Goal: Communication & Community: Connect with others

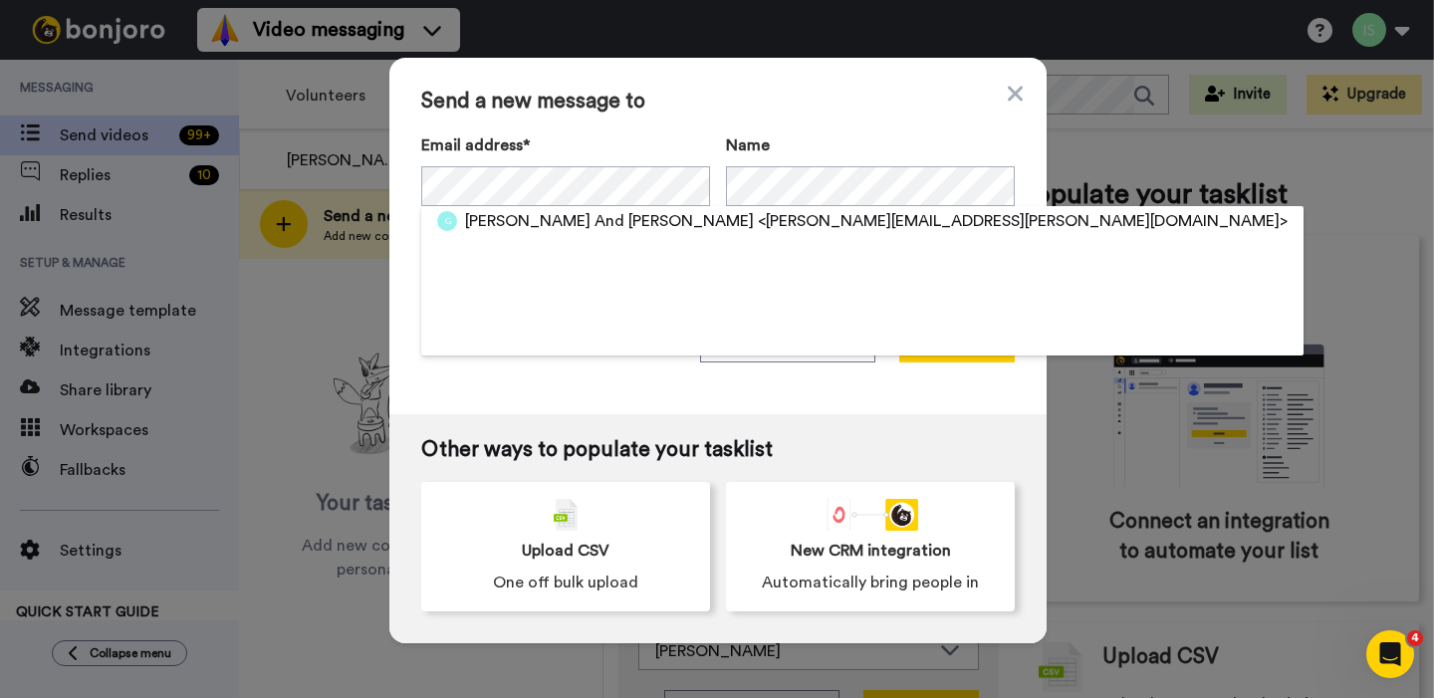
click at [678, 391] on div "Send a new message to Email address* Matt And Amy Grosenbach <amy.grosenbach@gm…" at bounding box center [717, 236] width 657 height 356
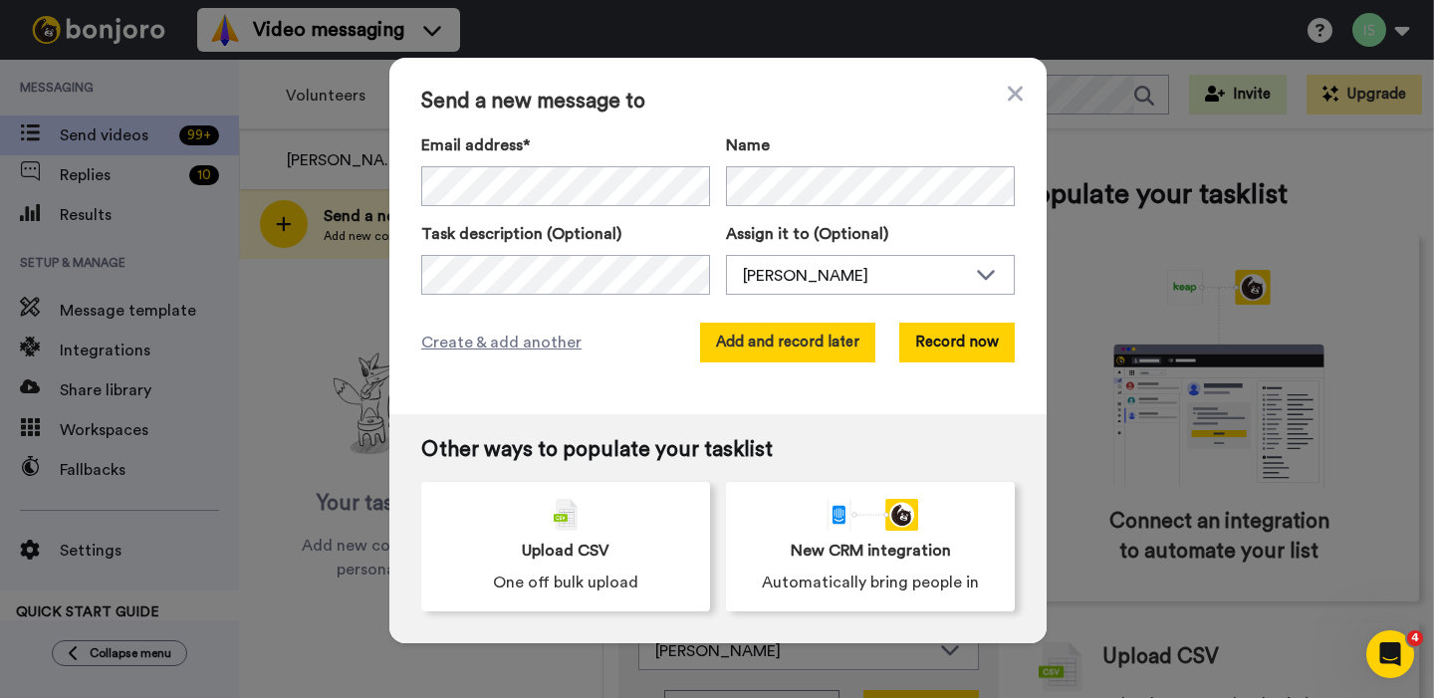
click at [853, 343] on button "Add and record later" at bounding box center [787, 343] width 175 height 40
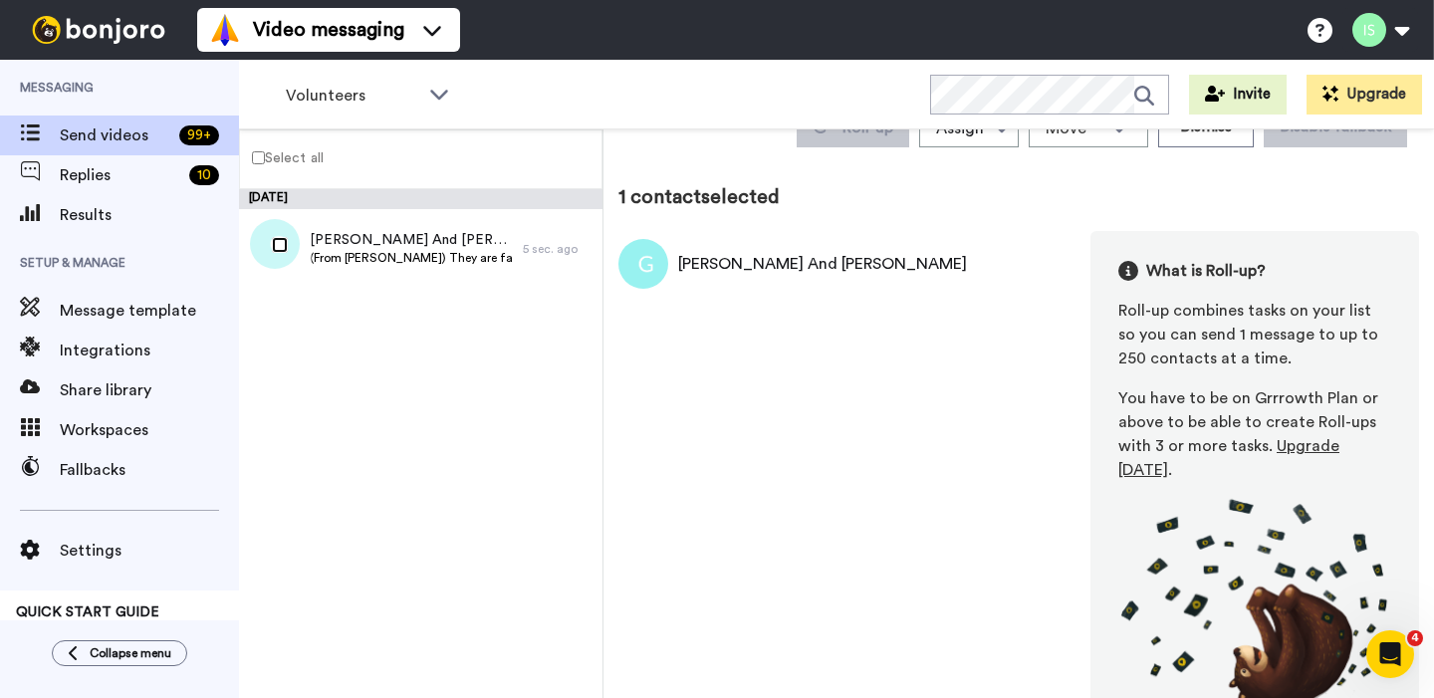
scroll to position [107, 0]
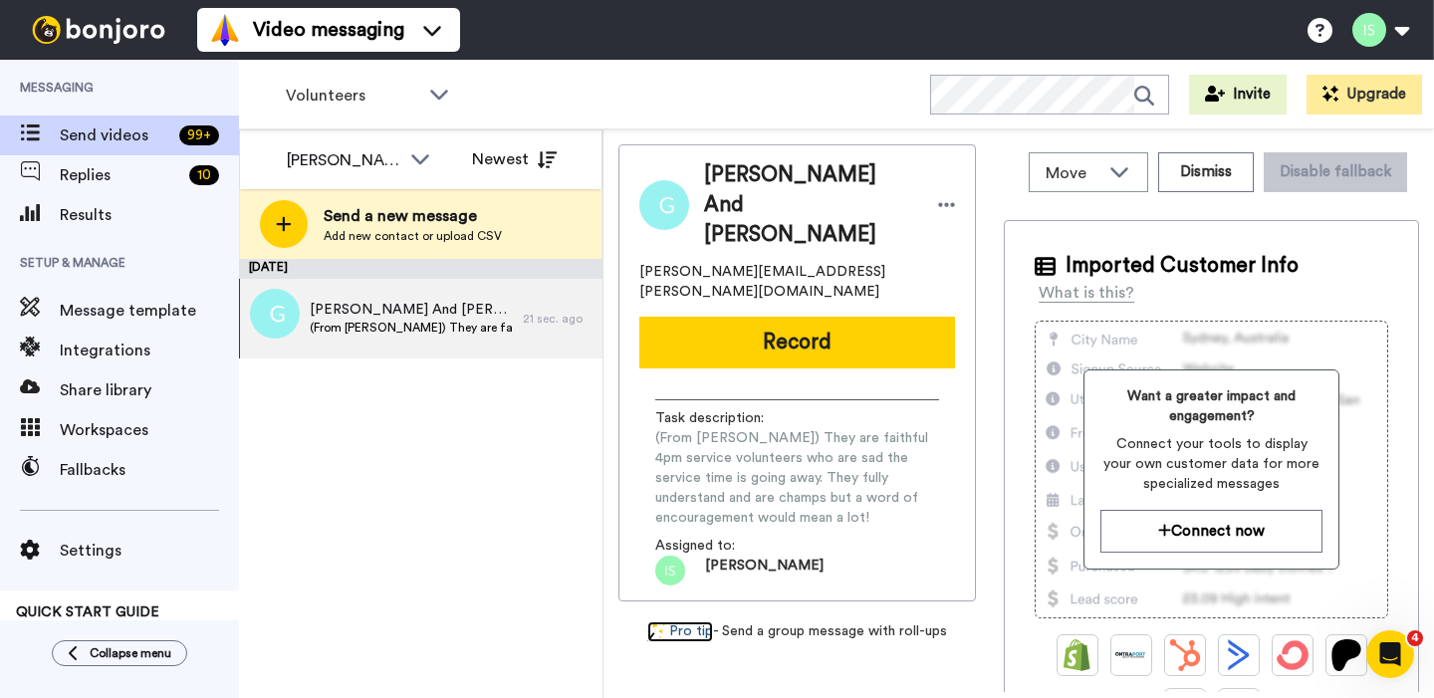
click at [705, 621] on link "Pro tip" at bounding box center [680, 631] width 66 height 21
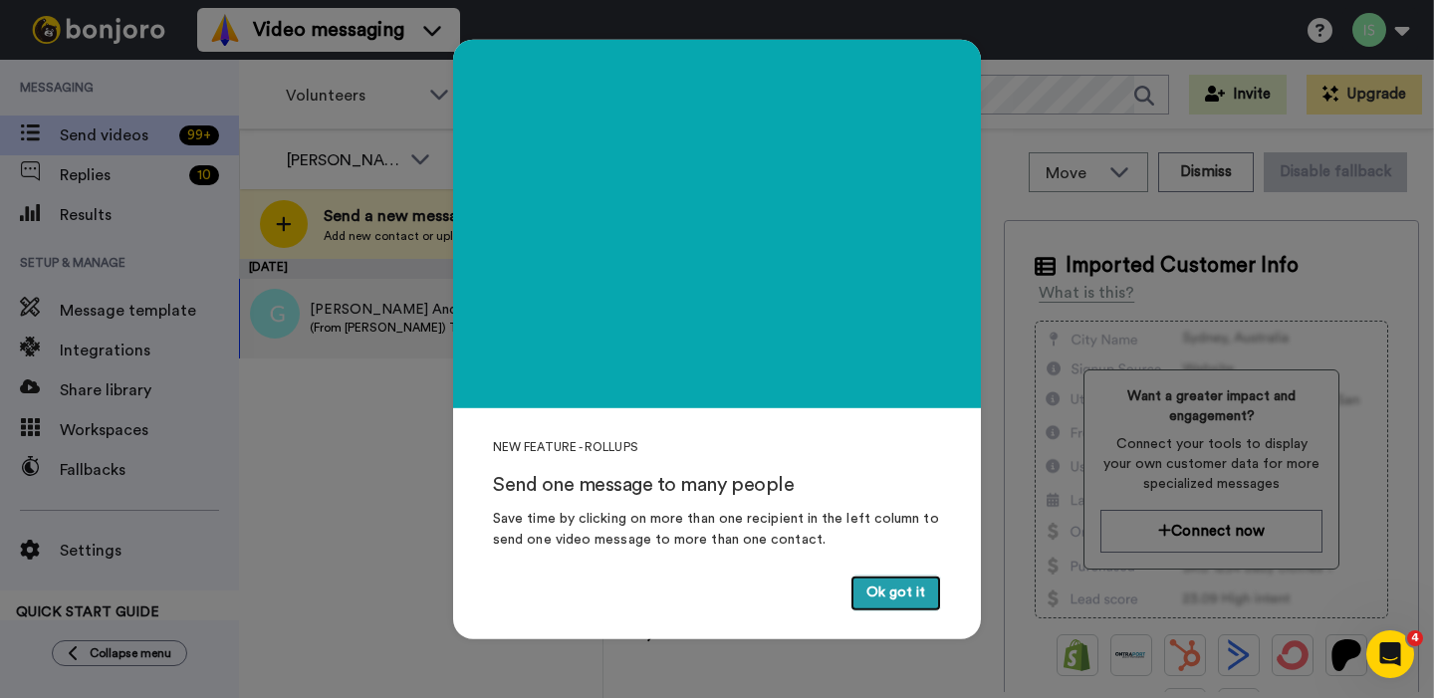
click at [913, 597] on button "Ok got it" at bounding box center [895, 594] width 91 height 36
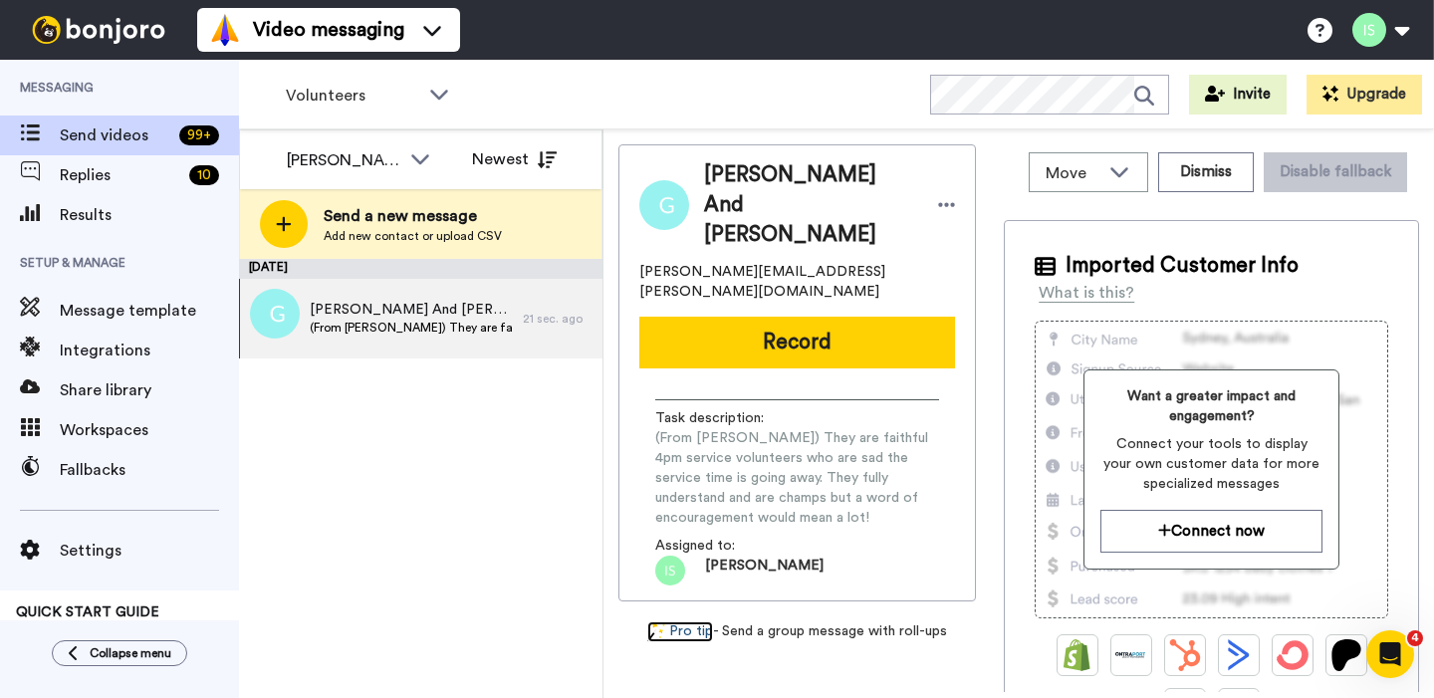
click at [698, 621] on link "Pro tip" at bounding box center [680, 631] width 66 height 21
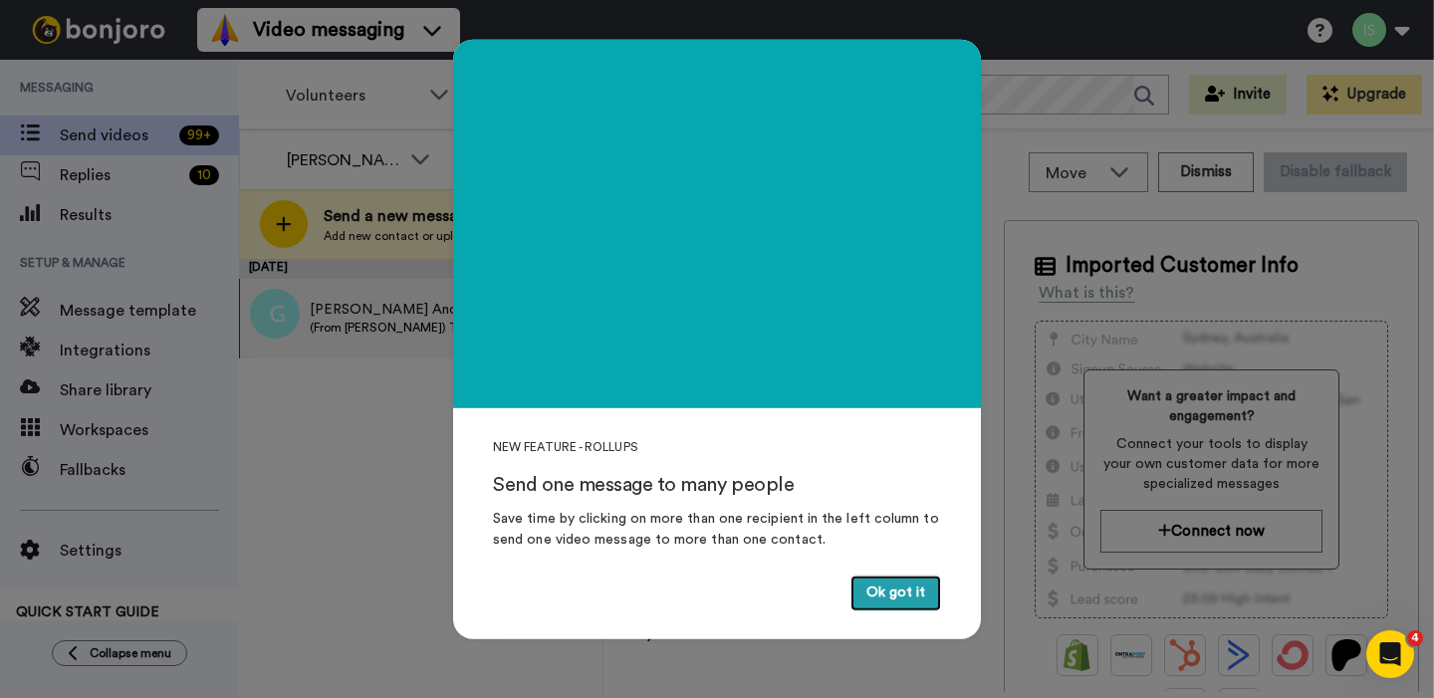
click at [878, 591] on button "Ok got it" at bounding box center [895, 594] width 91 height 36
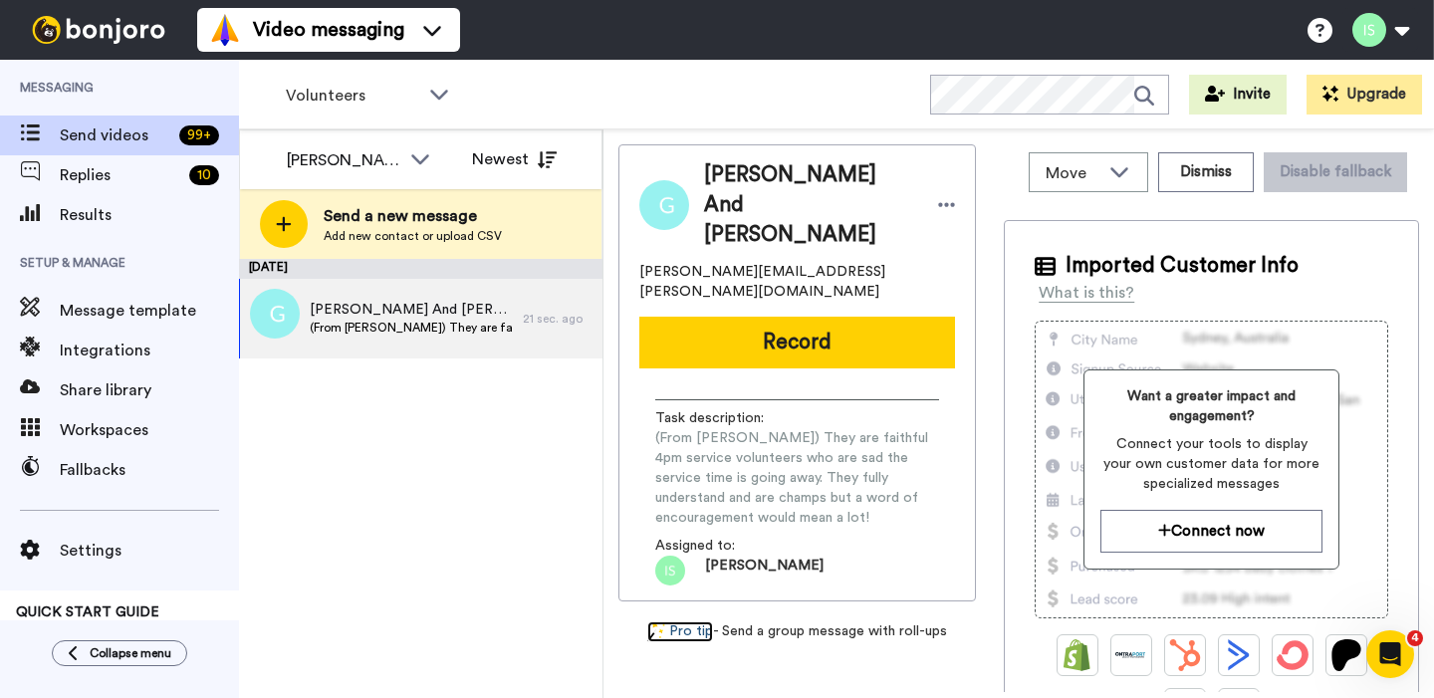
click at [691, 621] on link "Pro tip" at bounding box center [680, 631] width 66 height 21
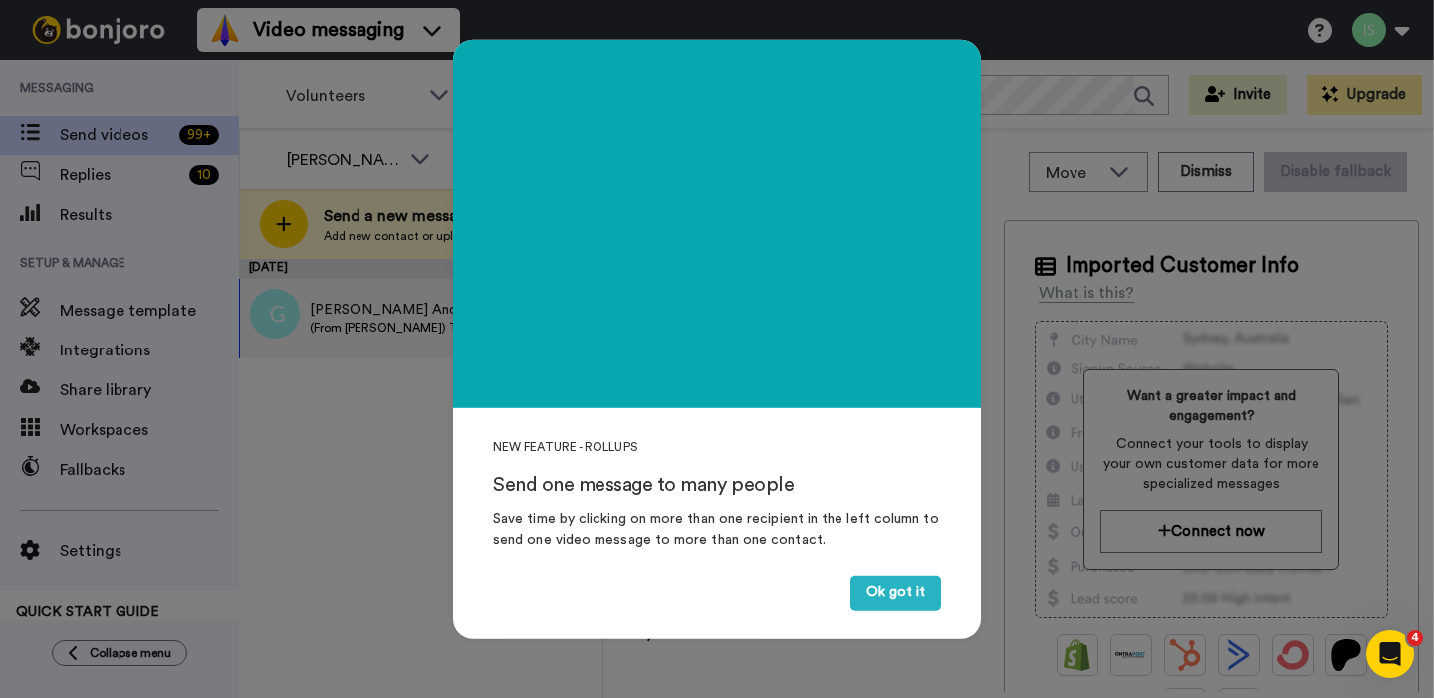
click at [351, 539] on div "NEW FEATURE - ROLLUPS Send one message to many people Save time by clicking on …" at bounding box center [717, 349] width 1434 height 698
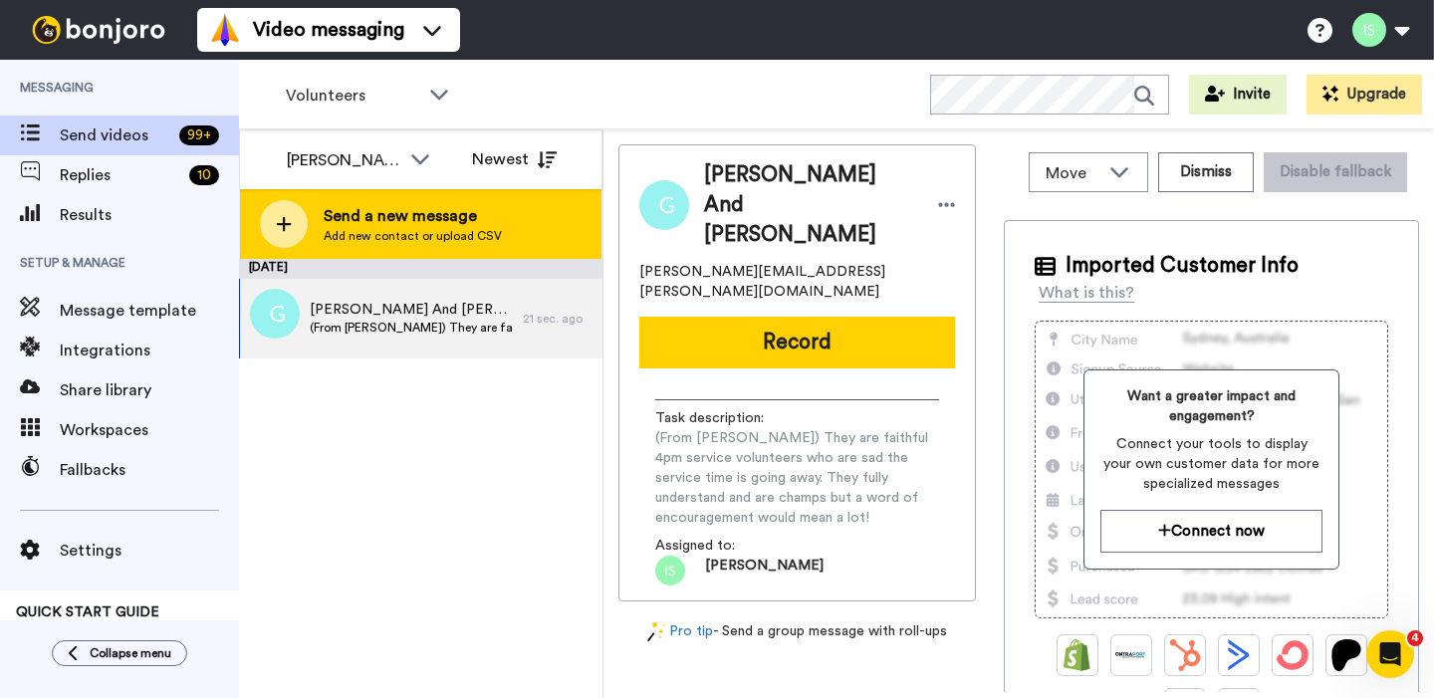
click at [378, 228] on span "Add new contact or upload CSV" at bounding box center [413, 236] width 178 height 16
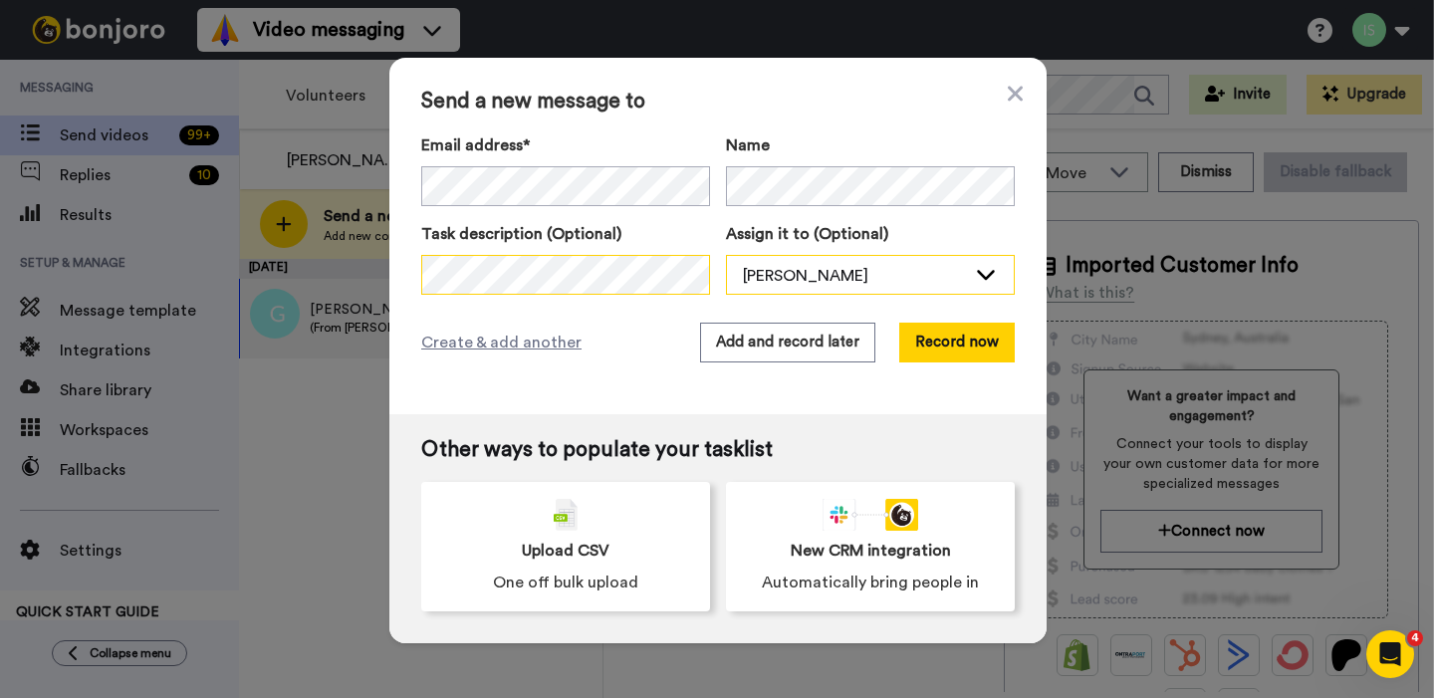
scroll to position [0, 39]
click at [734, 271] on div "Task description (Optional) Assign it to (Optional) Ian Simkins The Bridge Chur…" at bounding box center [717, 258] width 593 height 73
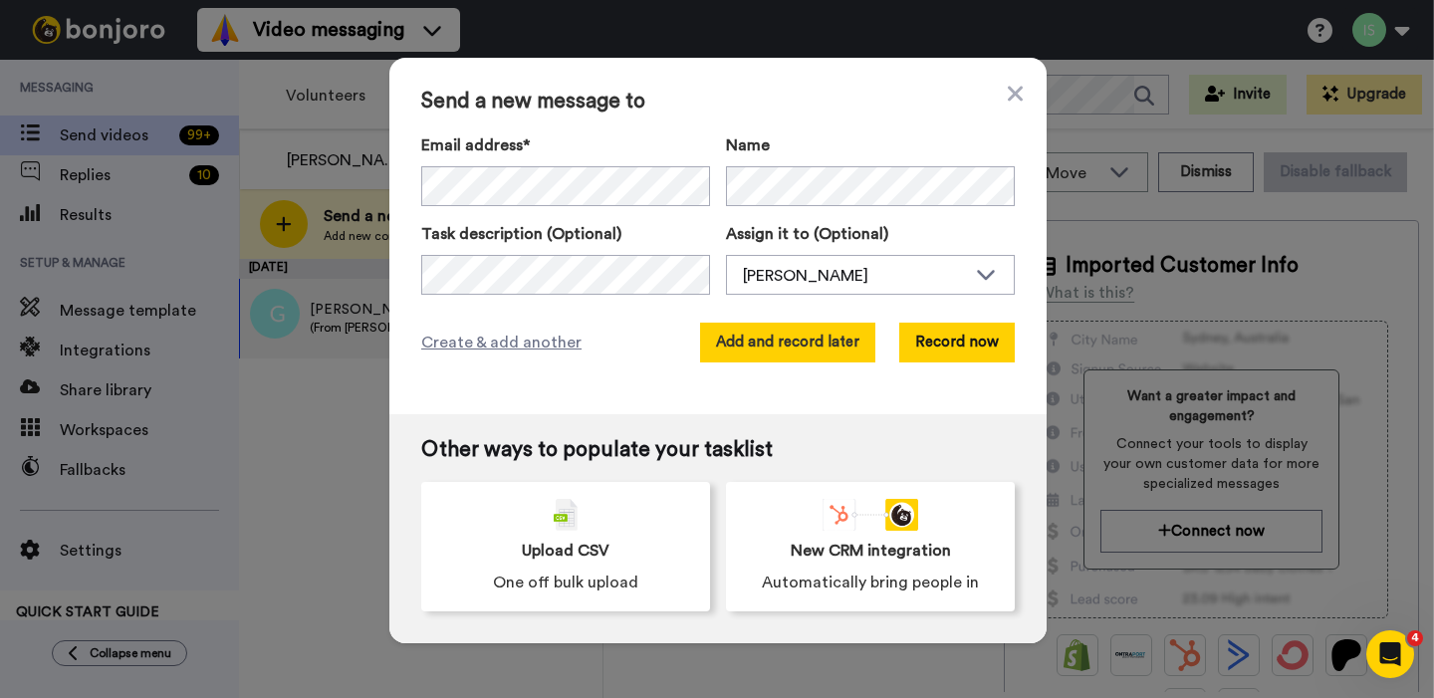
click at [782, 345] on button "Add and record later" at bounding box center [787, 343] width 175 height 40
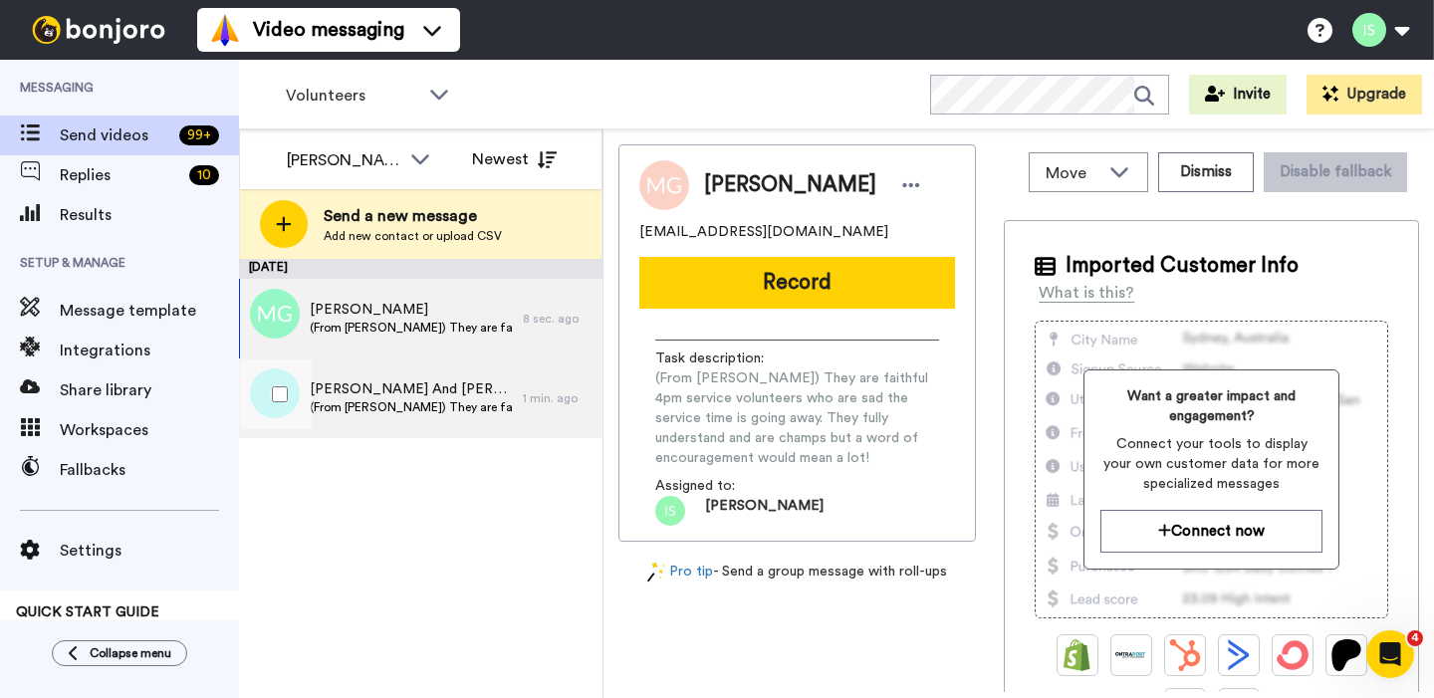
click at [359, 399] on span "(From Cory) They are faithful 4pm service volunteers who are sad the service ti…" at bounding box center [411, 407] width 203 height 16
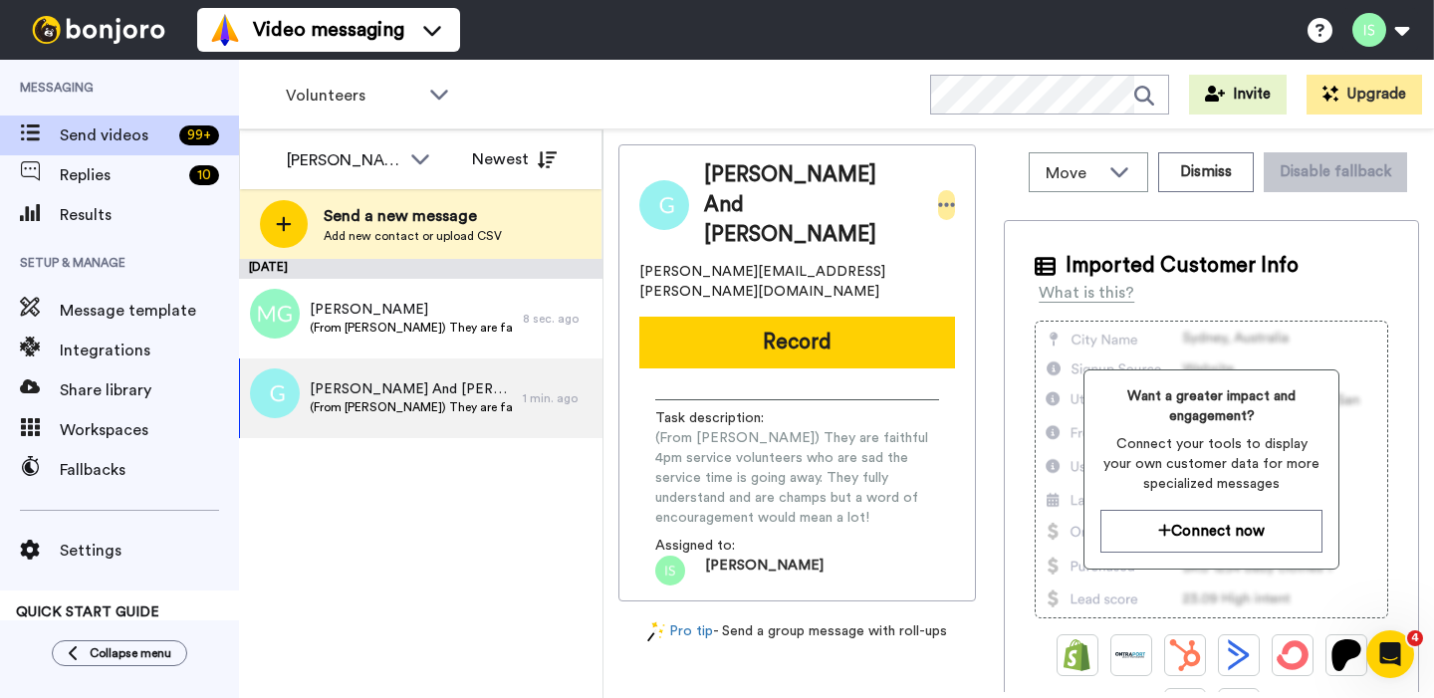
click at [938, 195] on icon at bounding box center [947, 205] width 18 height 20
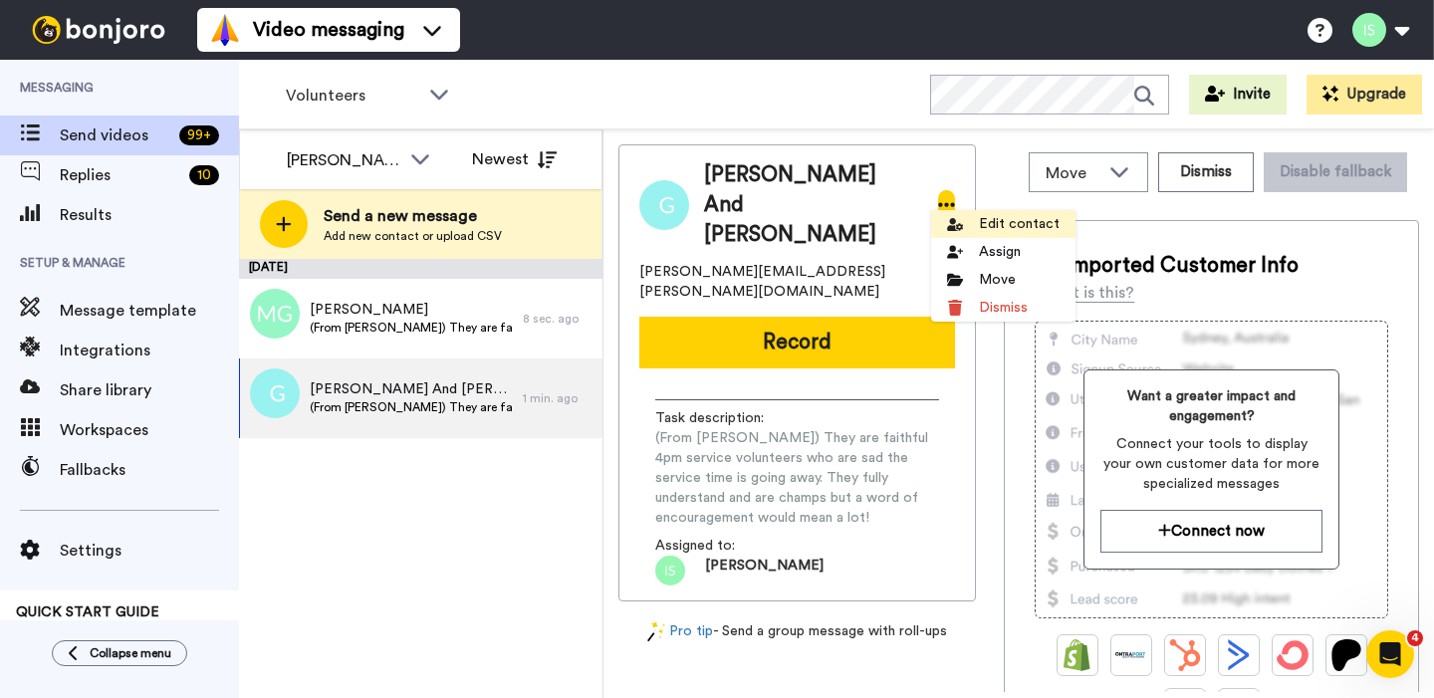
click at [963, 227] on li "Edit contact" at bounding box center [1003, 224] width 144 height 28
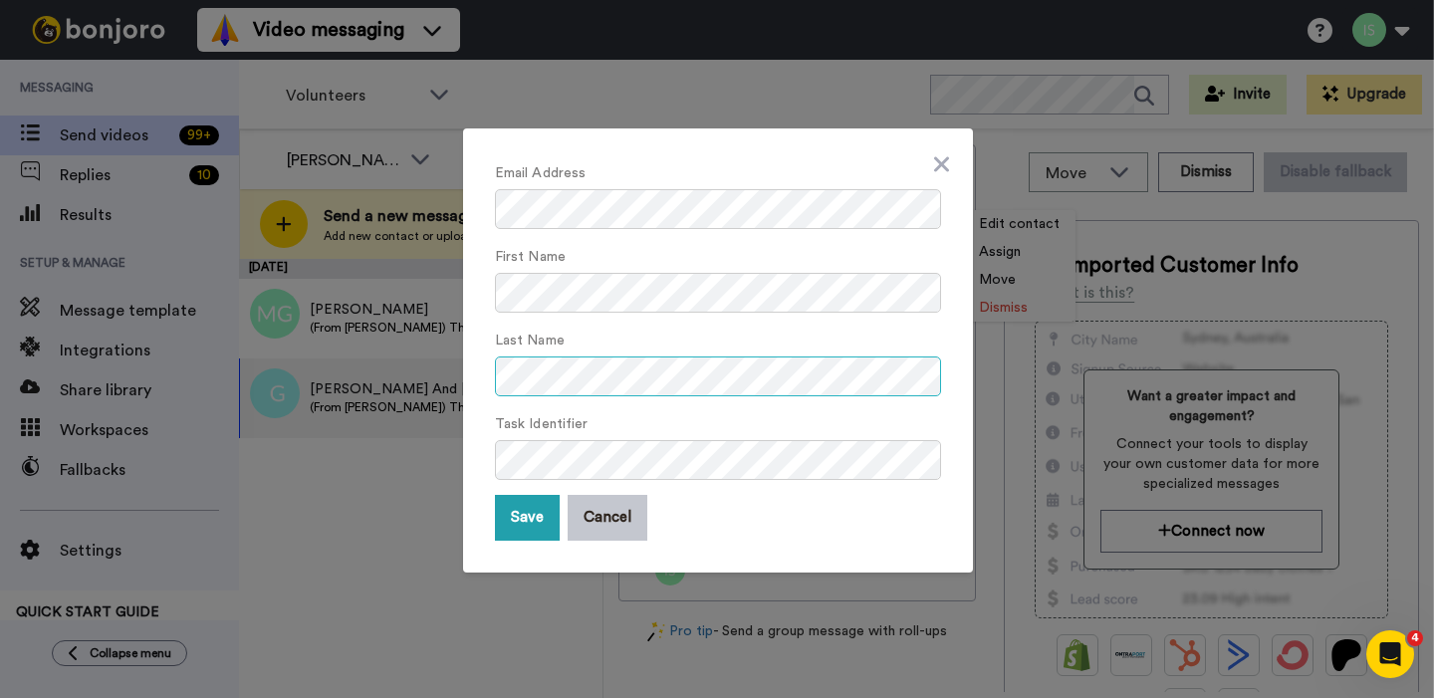
click at [471, 374] on div "Email Address First Name Last Name Task Identifier Save Cancel" at bounding box center [718, 350] width 510 height 444
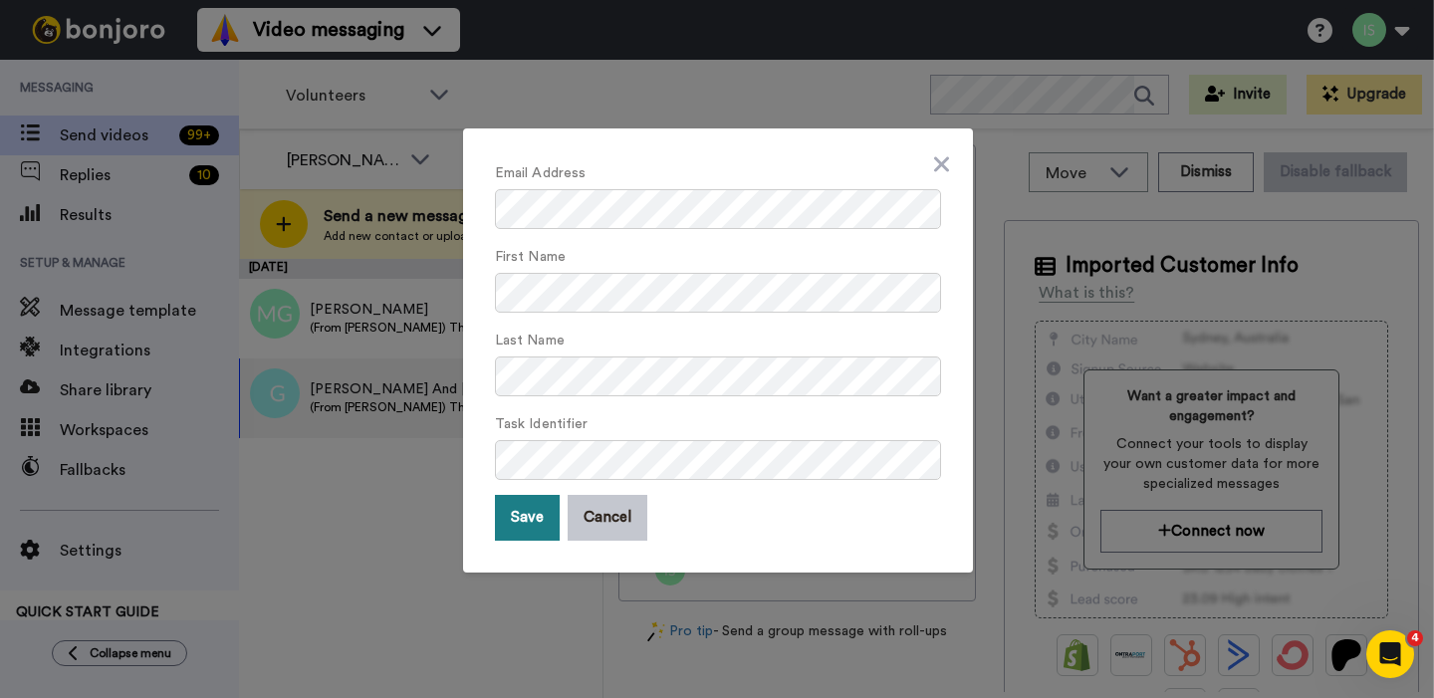
click at [527, 513] on button "Save" at bounding box center [527, 518] width 65 height 46
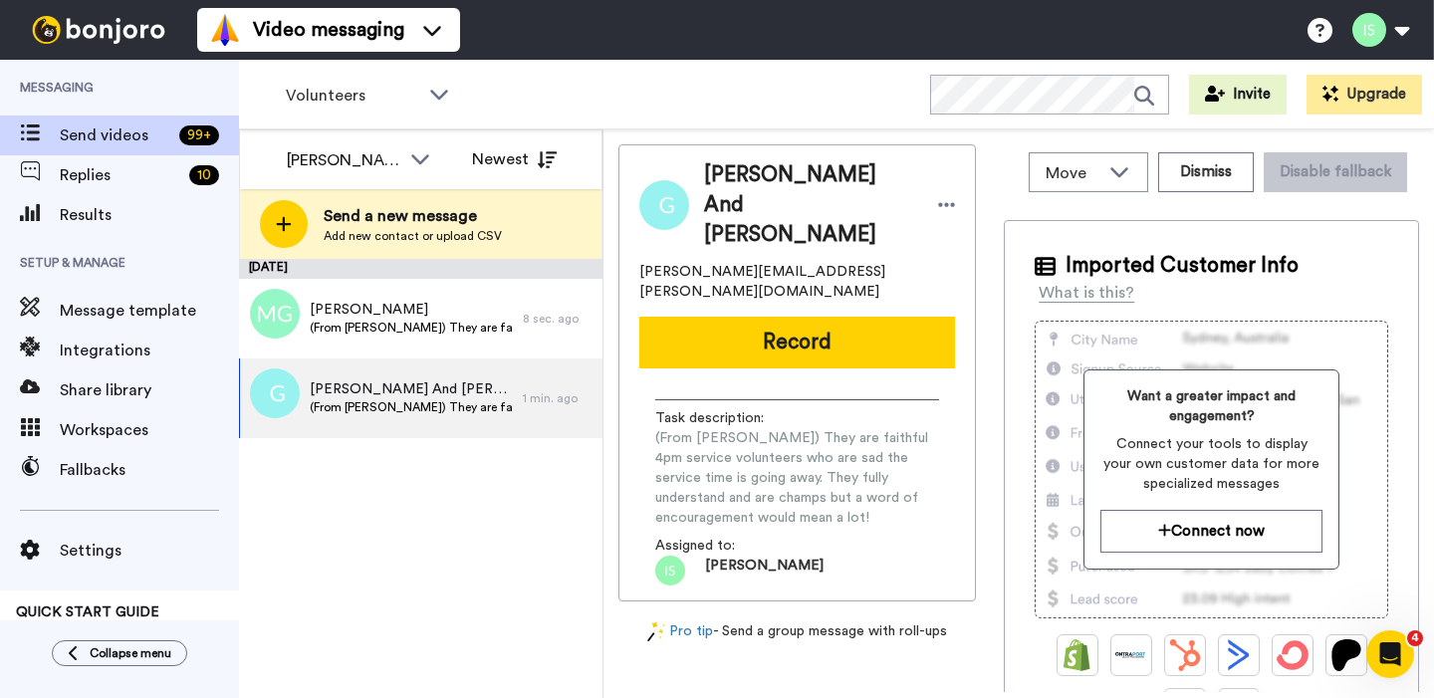
click at [393, 517] on div "September 24 Matt Grosenbach (From Cory) They are faithful 4pm service voluntee…" at bounding box center [420, 478] width 363 height 439
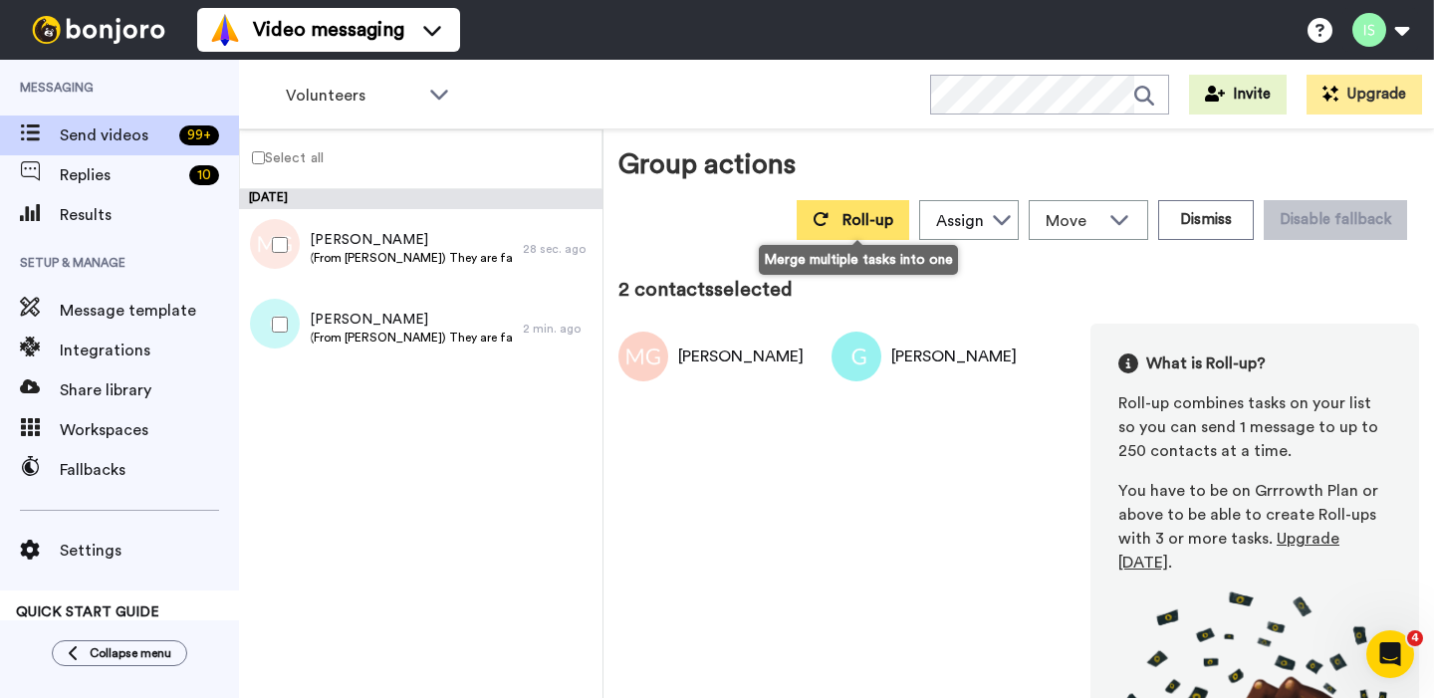
click at [867, 225] on span "Roll-up" at bounding box center [867, 220] width 51 height 16
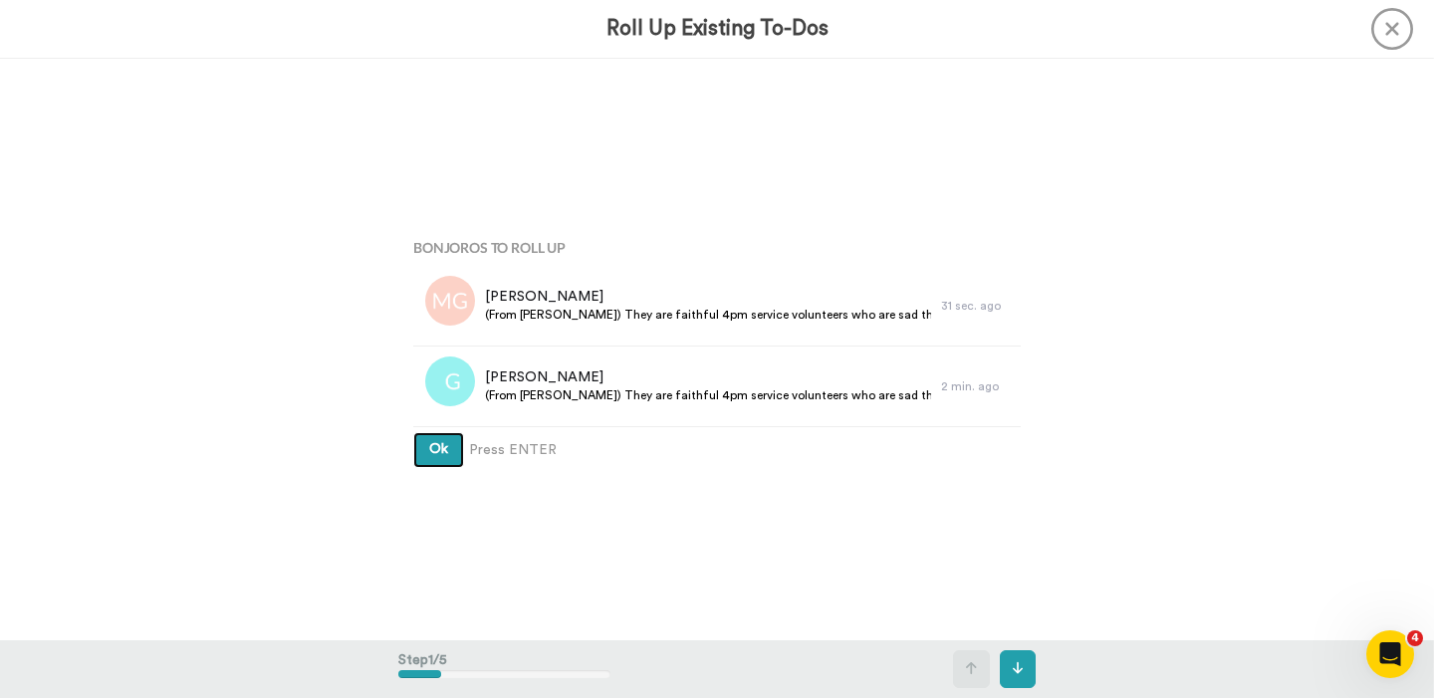
click at [437, 453] on span "Ok" at bounding box center [438, 449] width 19 height 14
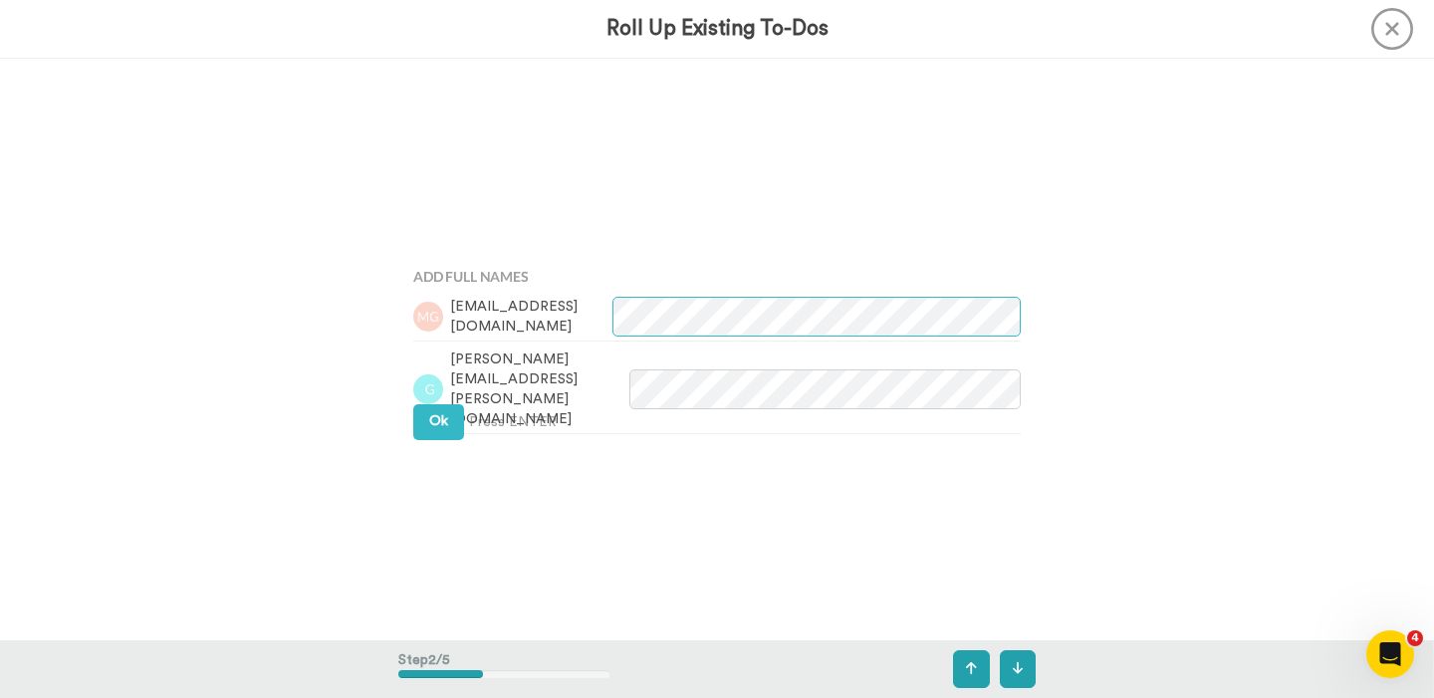
scroll to position [582, 0]
click at [444, 424] on span "Ok" at bounding box center [438, 420] width 19 height 14
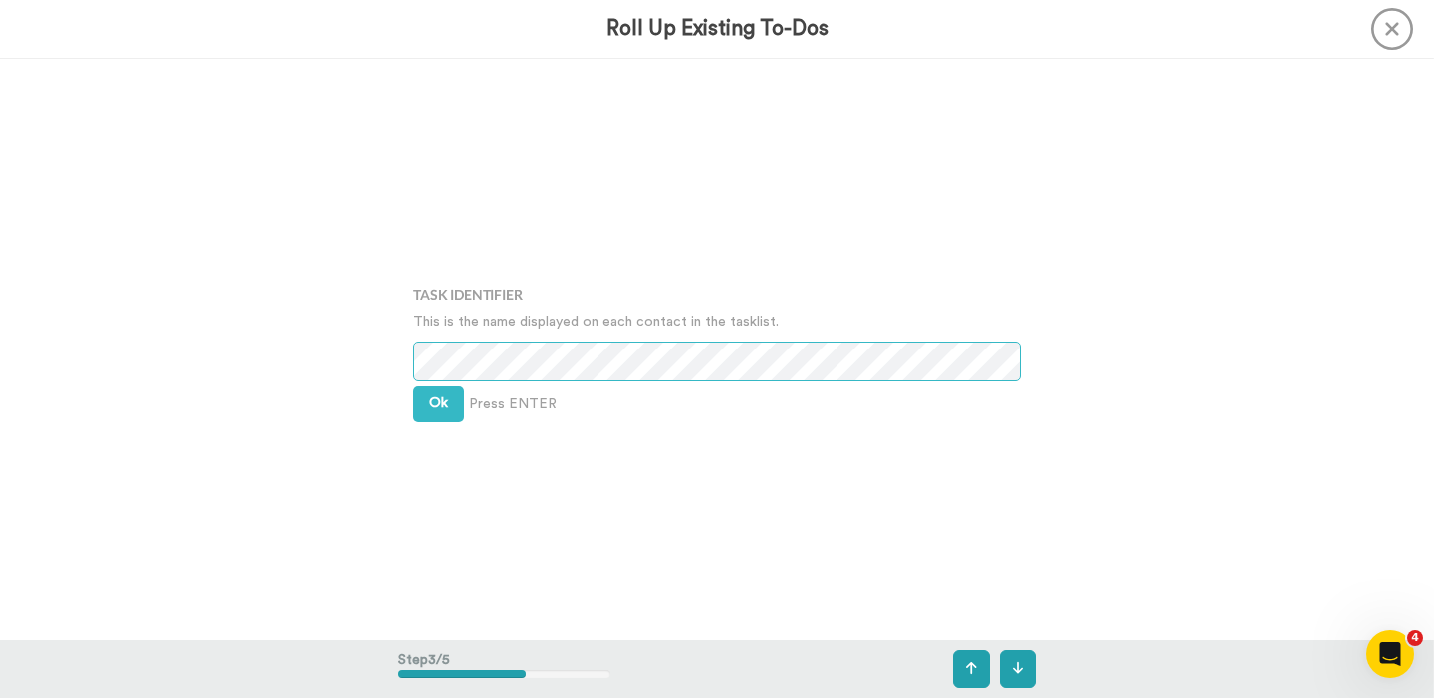
scroll to position [1164, 0]
click at [454, 405] on button "Ok" at bounding box center [438, 403] width 51 height 36
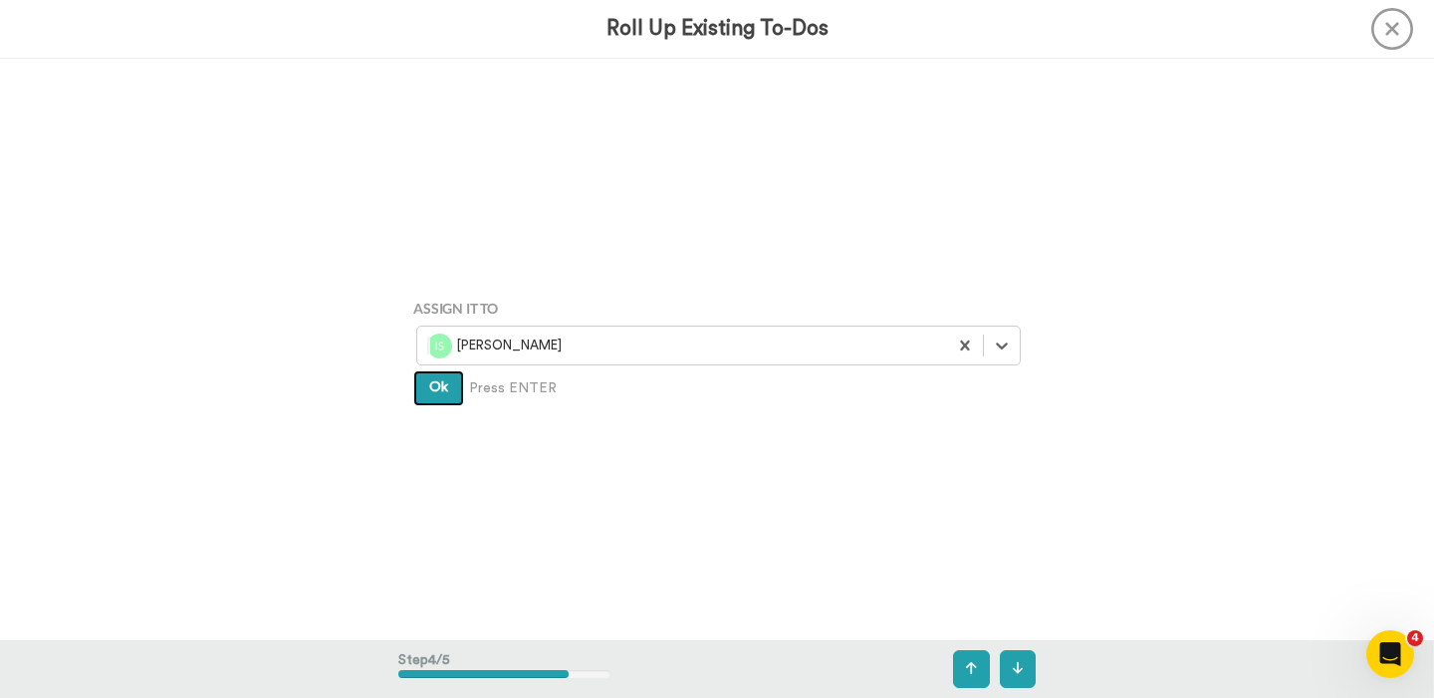
click at [450, 391] on button "Ok" at bounding box center [438, 388] width 51 height 36
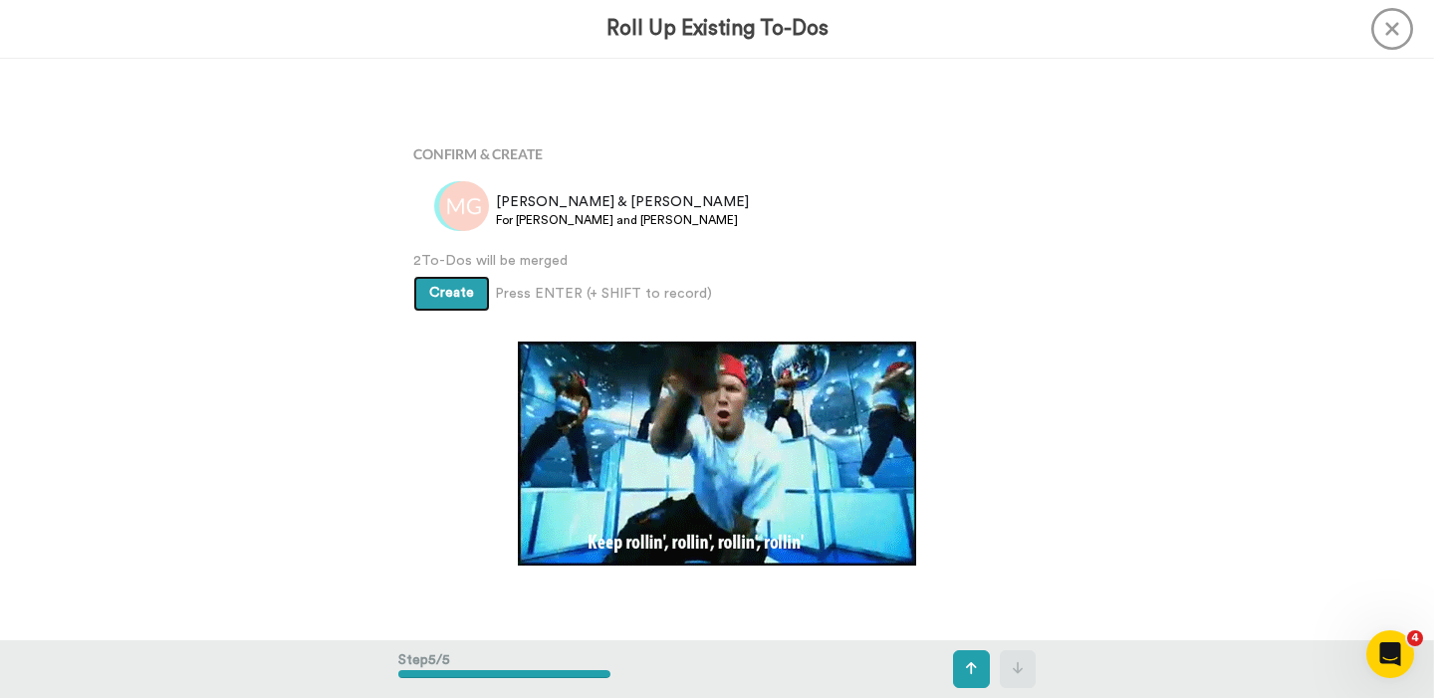
scroll to position [2327, 0]
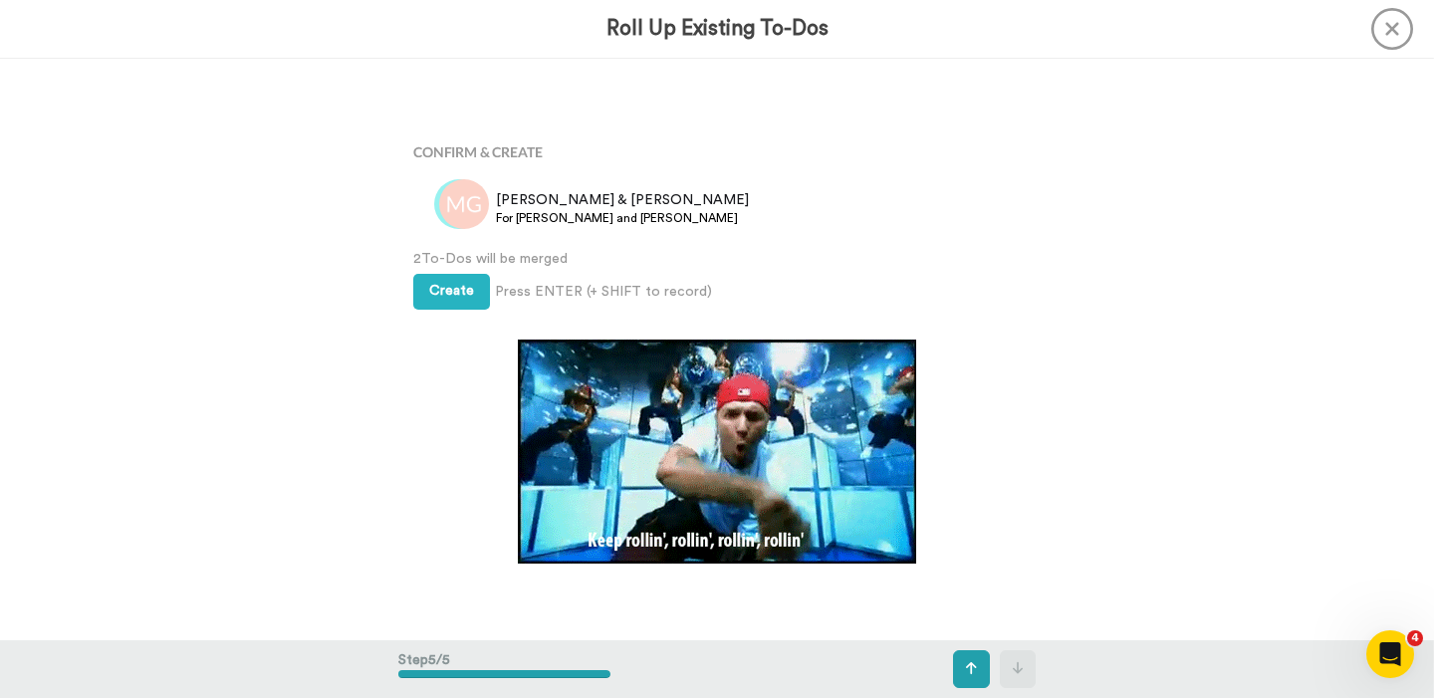
click at [1401, 25] on icon at bounding box center [1392, 29] width 42 height 42
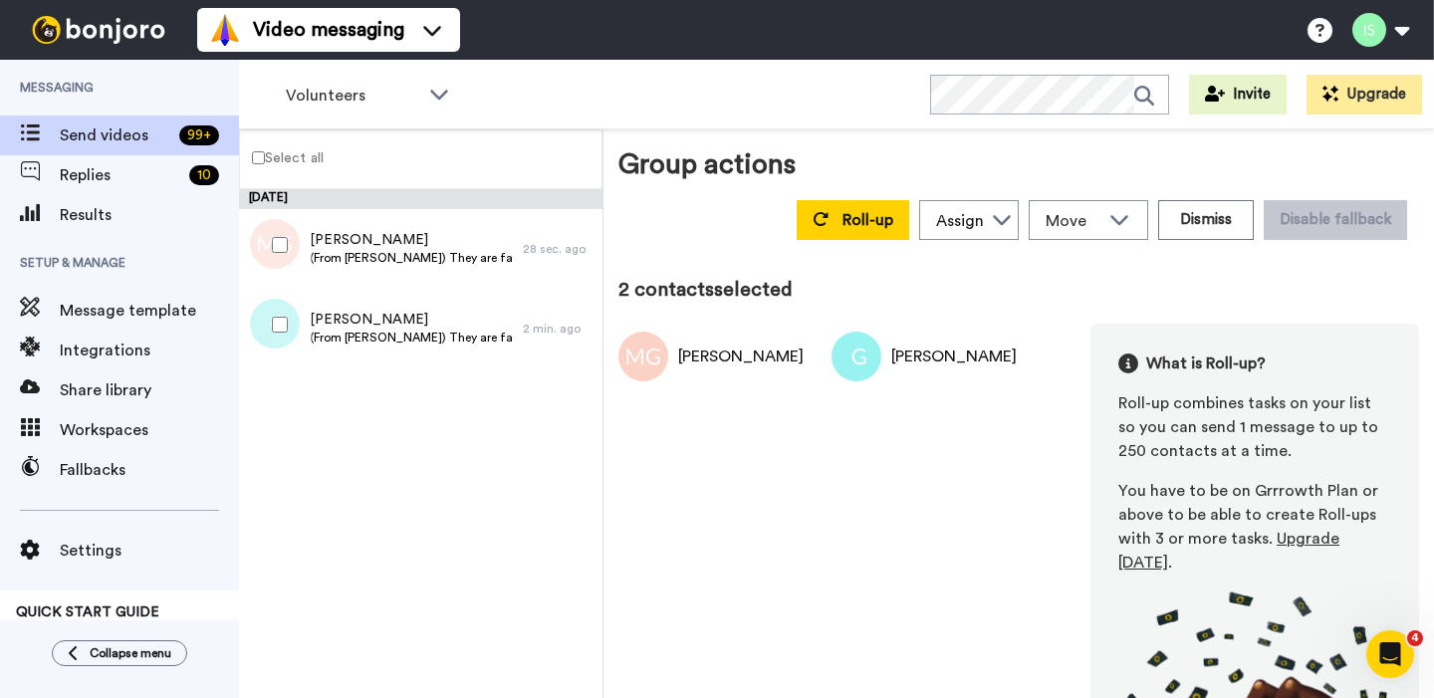
click at [407, 448] on div "September 24 Matt Grosenbach (From Cory) They are faithful 4pm service voluntee…" at bounding box center [420, 443] width 363 height 509
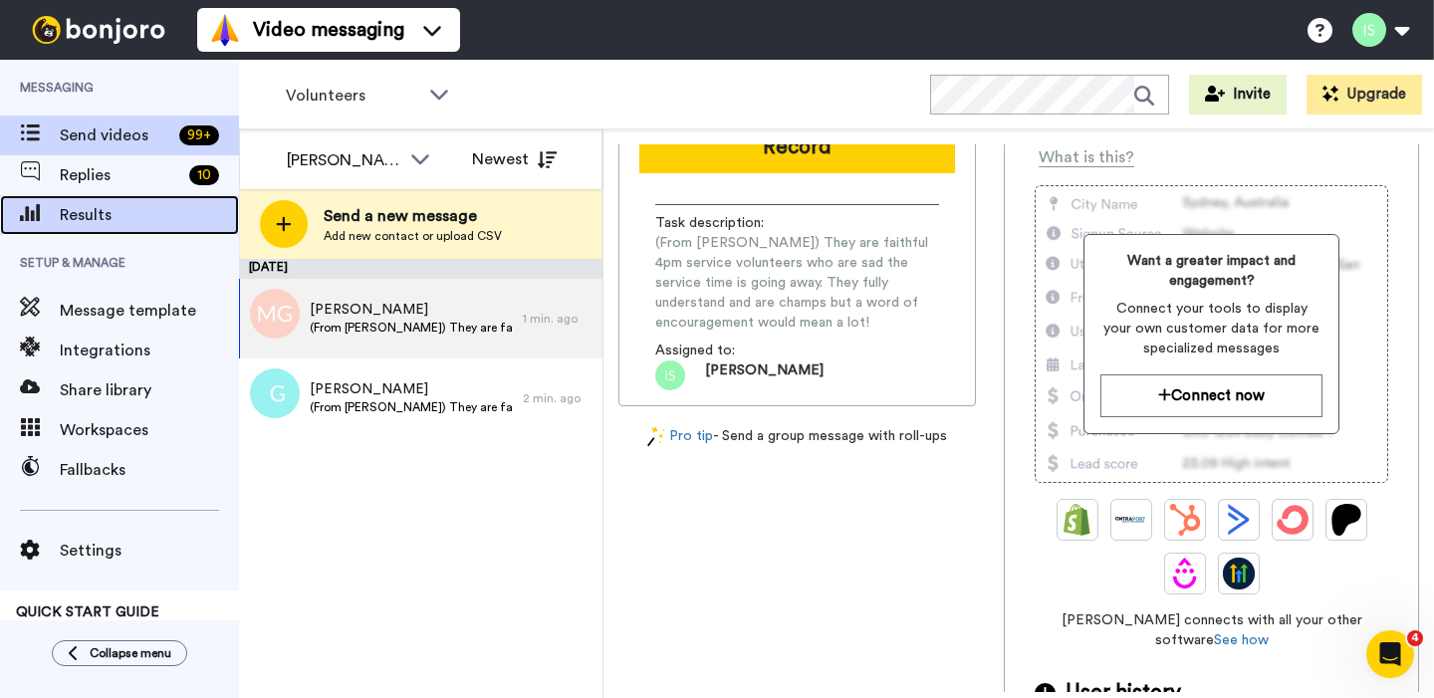
click at [133, 208] on span "Results" at bounding box center [149, 215] width 179 height 24
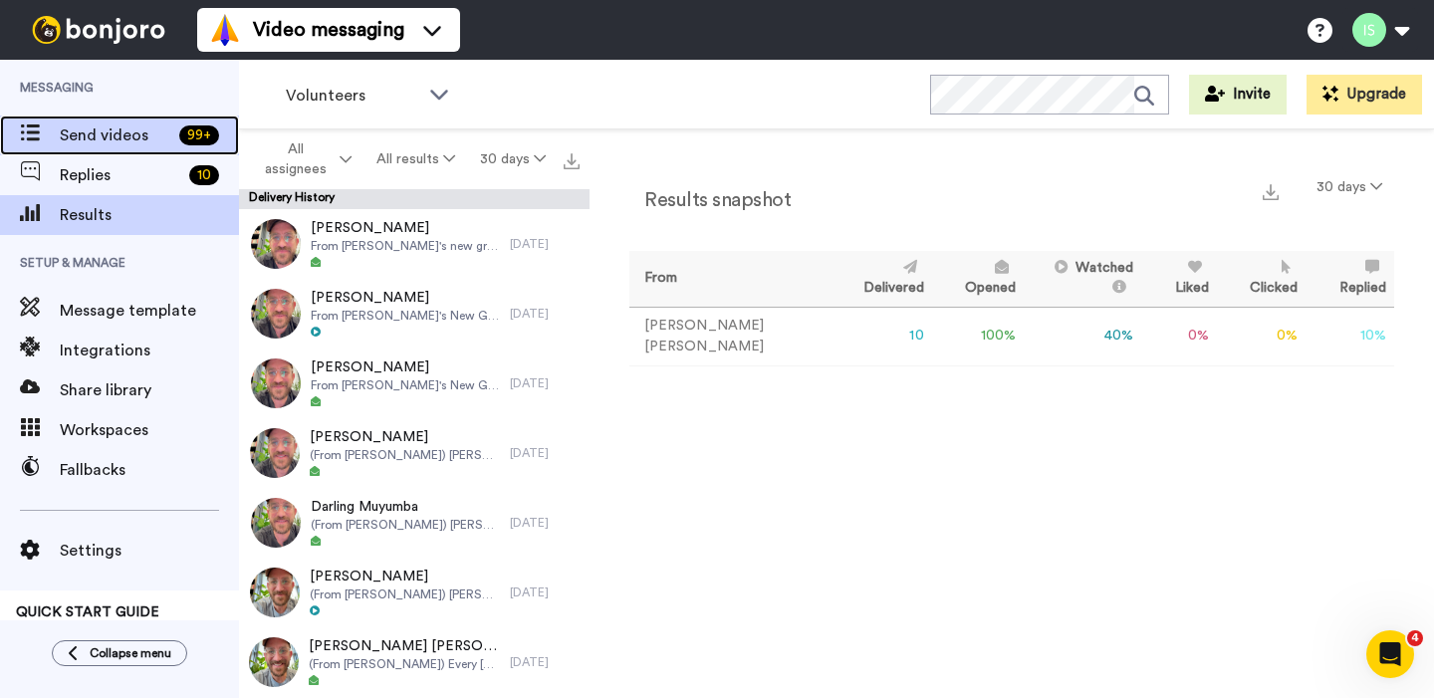
click at [64, 146] on span "Send videos" at bounding box center [116, 135] width 112 height 24
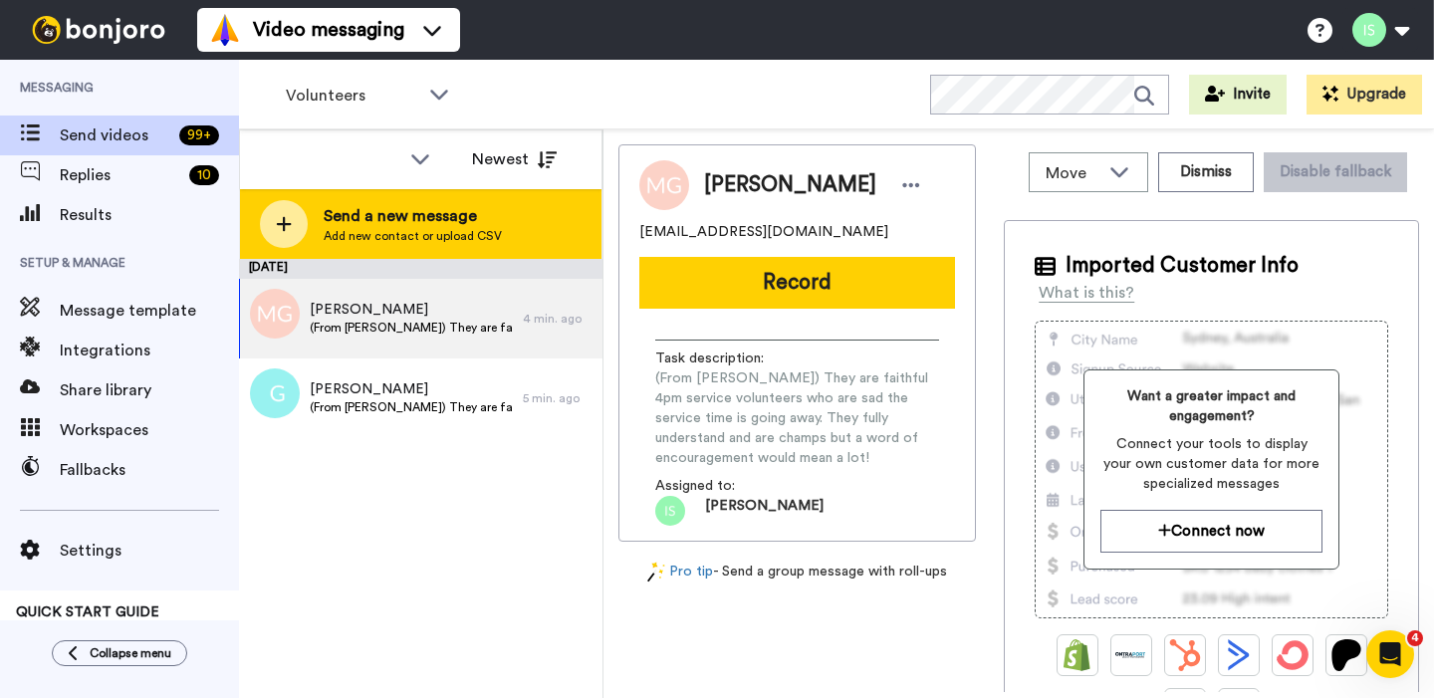
click at [282, 222] on icon at bounding box center [284, 224] width 15 height 15
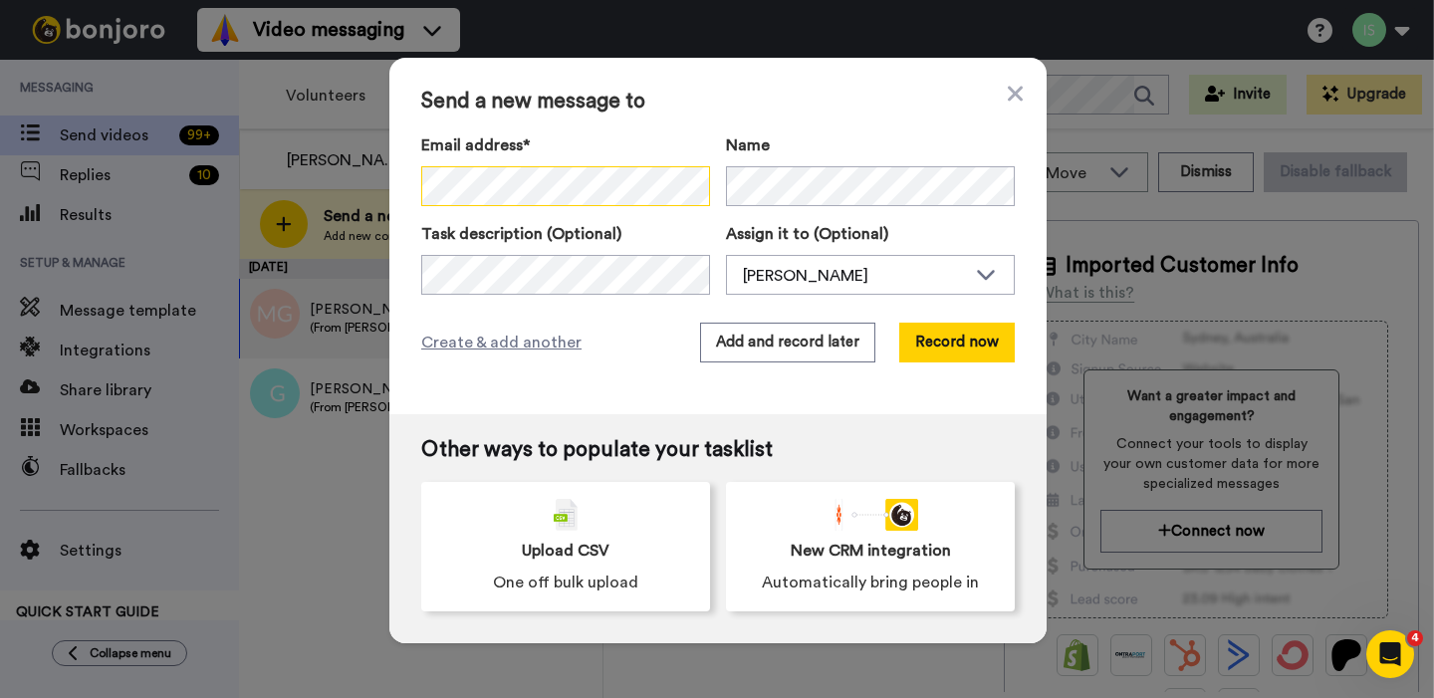
click at [381, 178] on div "Send a new message to Email address* No search result for ‘ Sue Sumner ’ Name T…" at bounding box center [717, 349] width 1434 height 698
click at [762, 339] on button "Add and record later" at bounding box center [787, 343] width 175 height 40
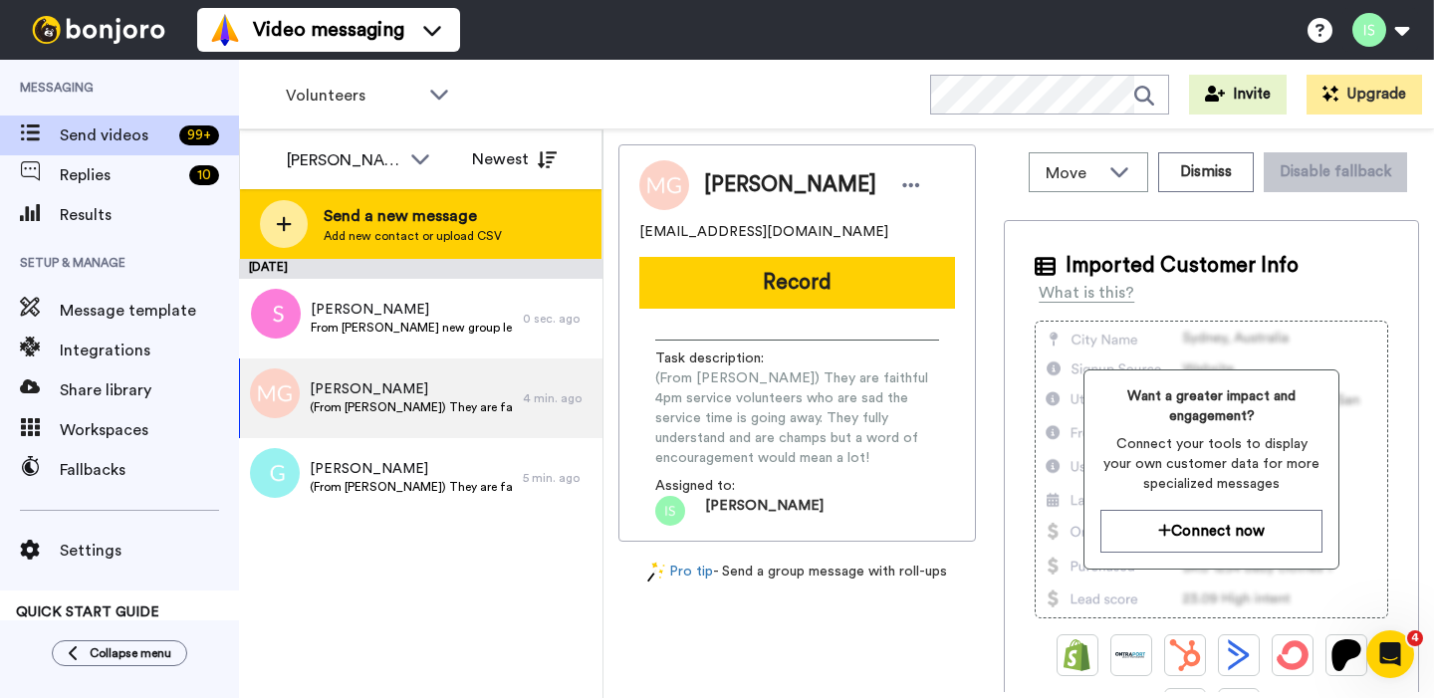
click at [296, 226] on div at bounding box center [284, 224] width 48 height 48
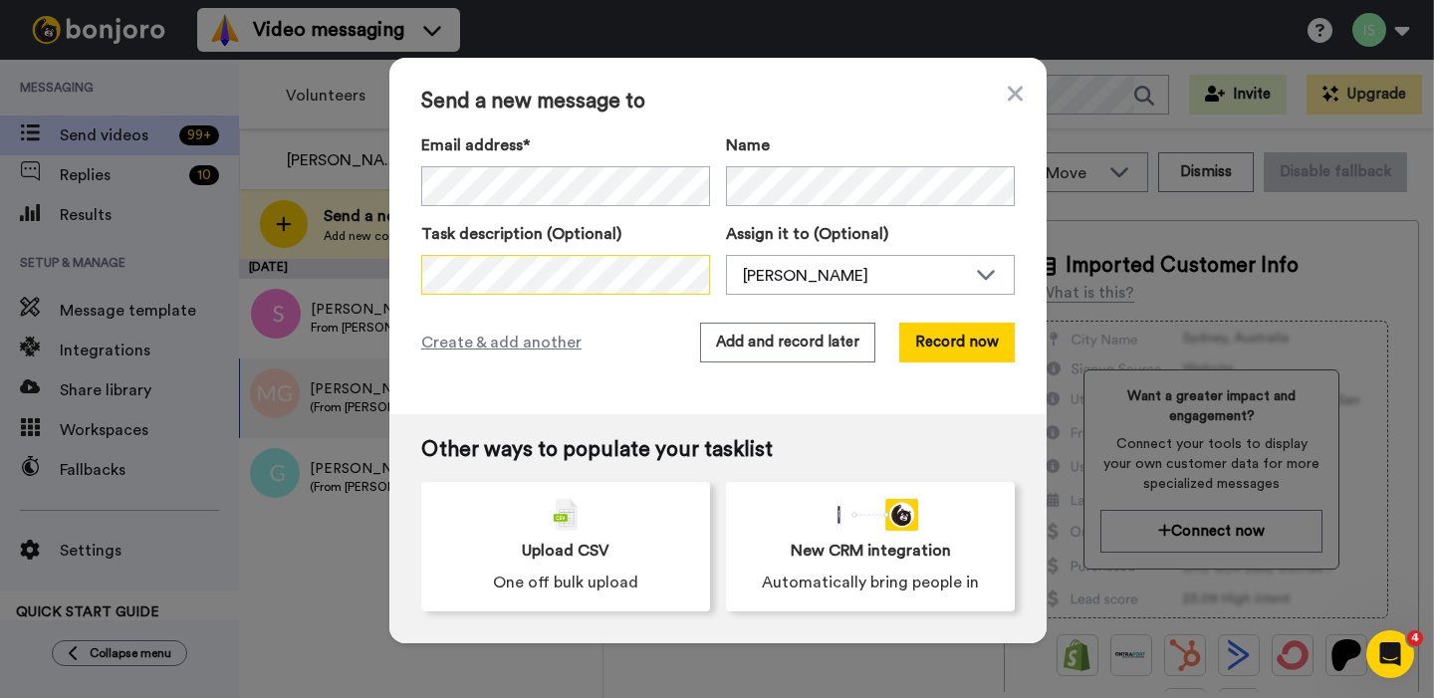
scroll to position [0, 298]
click at [762, 348] on button "Add and record later" at bounding box center [787, 343] width 175 height 40
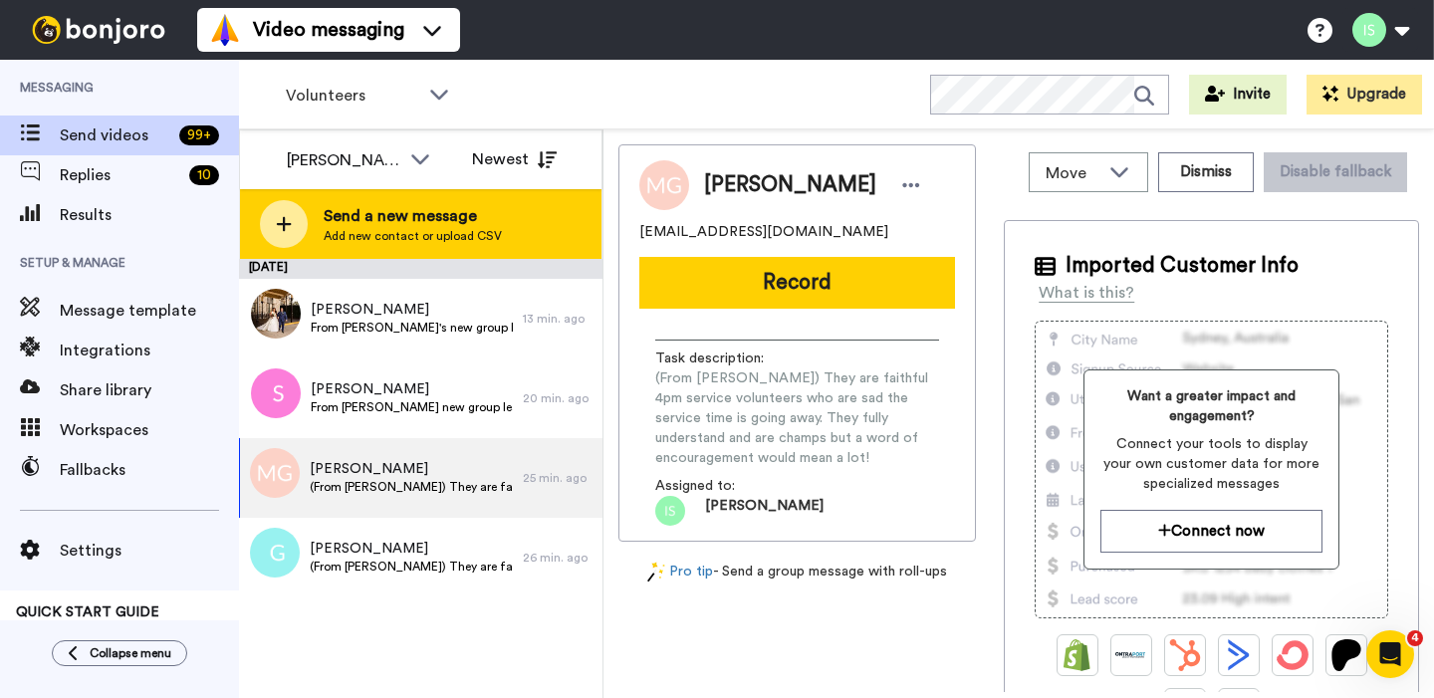
click at [286, 230] on icon at bounding box center [284, 224] width 16 height 18
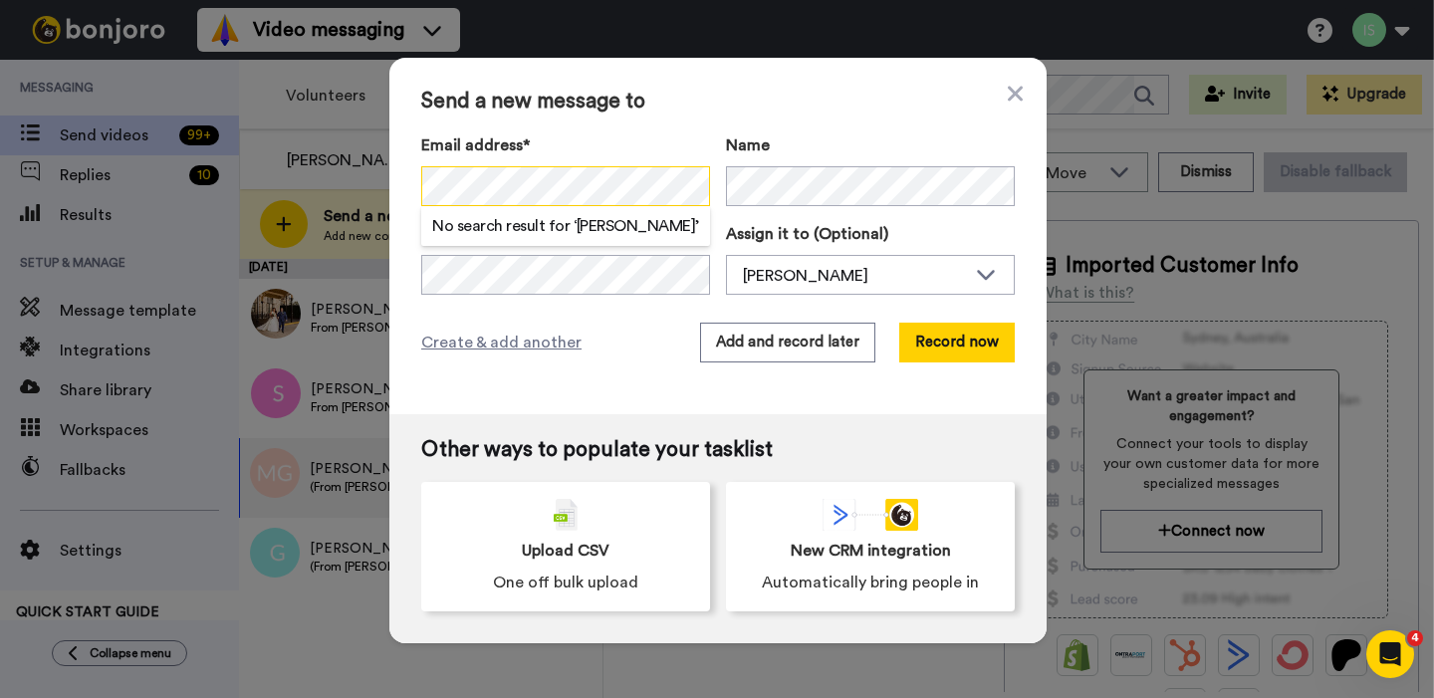
click at [413, 189] on div "Send a new message to Email address* No search result for ‘ Wendy Baltz ’ Name …" at bounding box center [717, 236] width 657 height 356
click at [764, 229] on label "Assign it to (Optional)" at bounding box center [870, 234] width 289 height 24
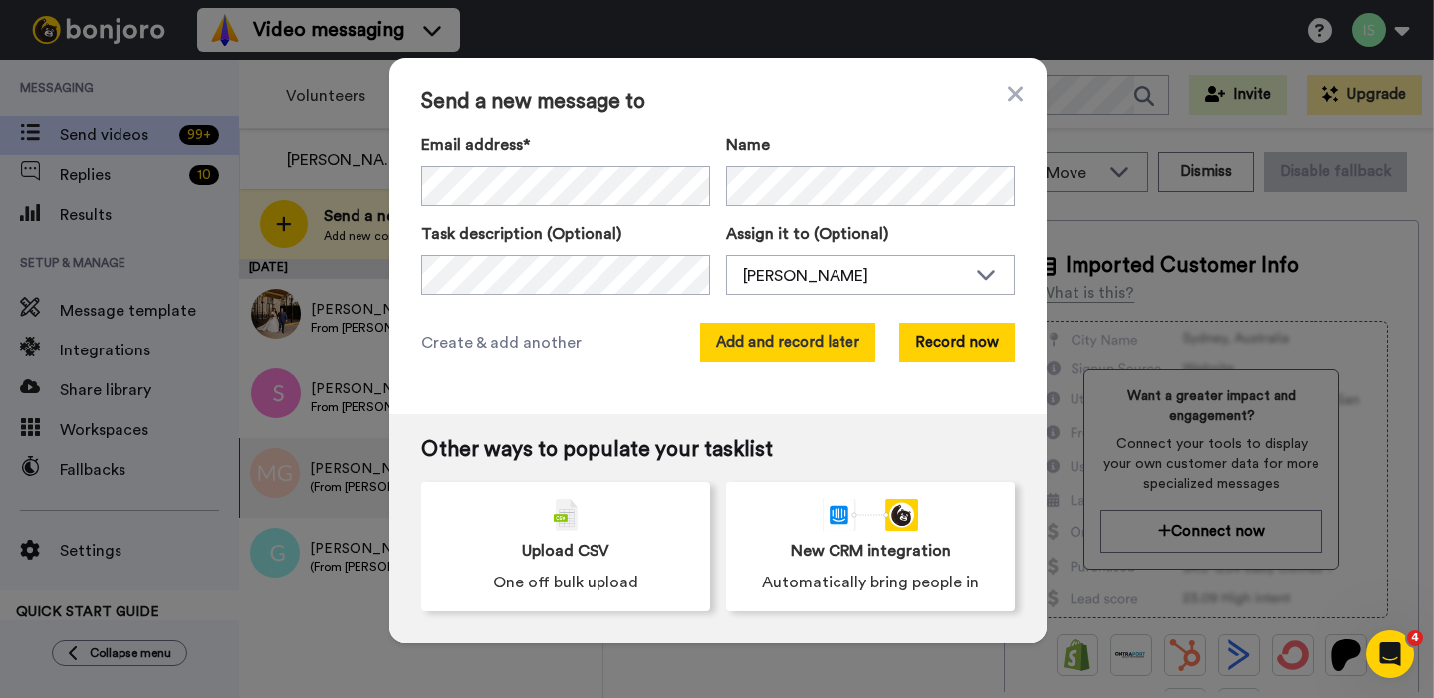
click at [815, 339] on button "Add and record later" at bounding box center [787, 343] width 175 height 40
